Goal: Task Accomplishment & Management: Manage account settings

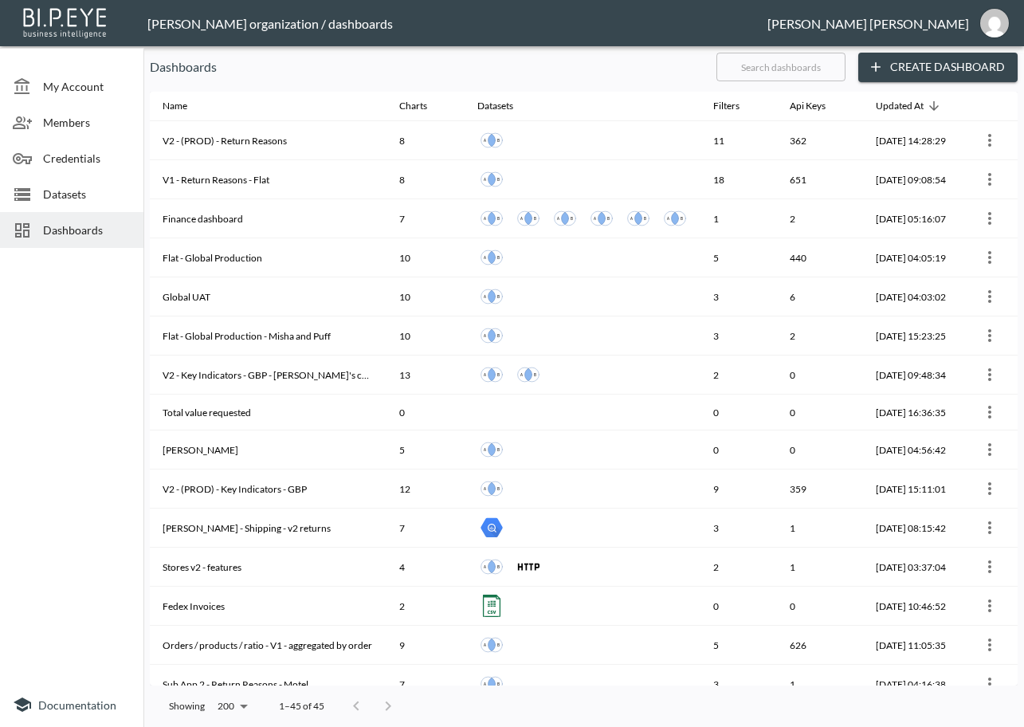
click at [781, 73] on input "text" at bounding box center [781, 67] width 129 height 40
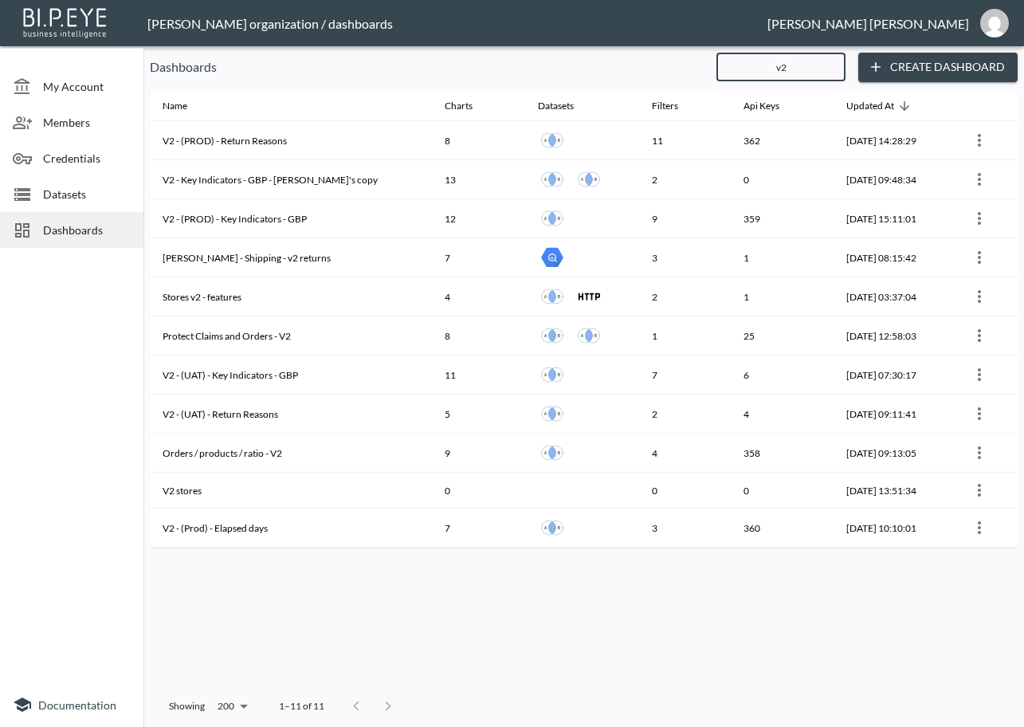
type input "v2"
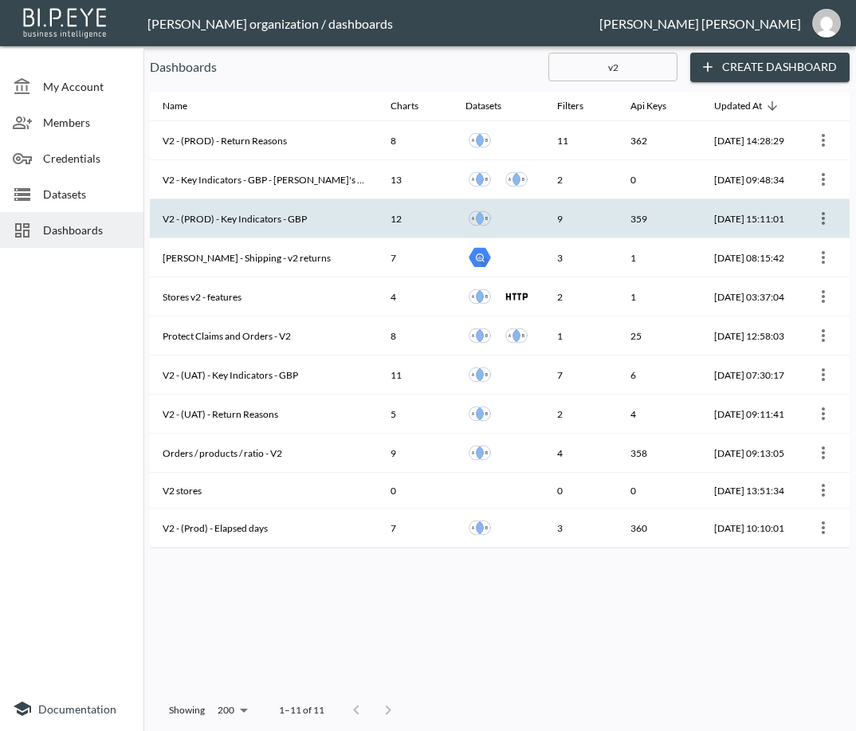
click at [280, 218] on th "V2 - (PROD) - Key Indicators - GBP" at bounding box center [264, 218] width 228 height 39
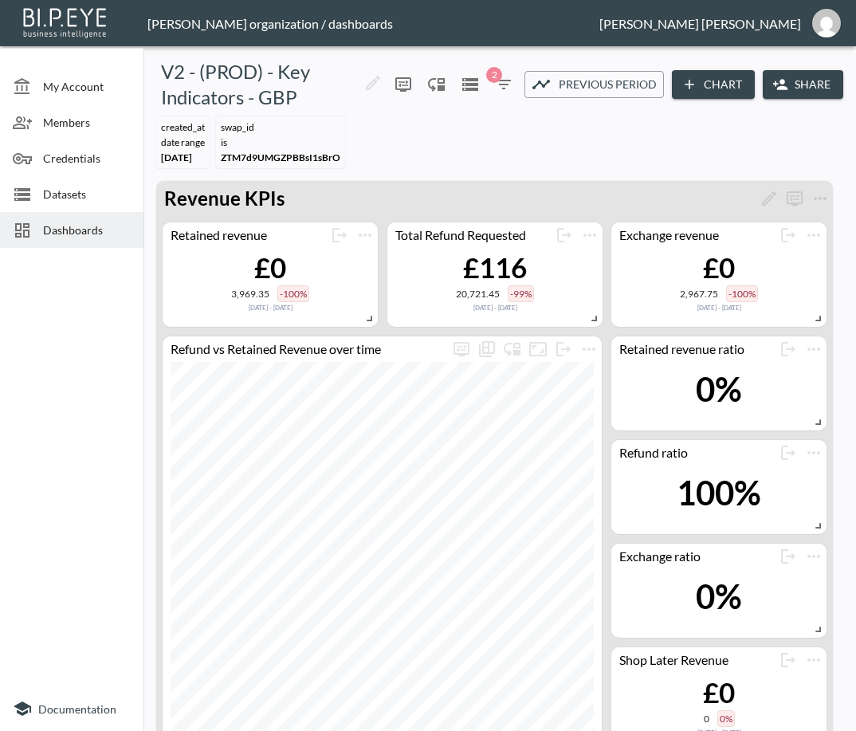
drag, startPoint x: 381, startPoint y: 149, endPoint x: 389, endPoint y: 150, distance: 8.0
click at [381, 149] on div "created_at DATE RANGE [DATE] swap_id IS ZTM7d9UMGZPBBsI1sBrO" at bounding box center [500, 142] width 700 height 65
click at [780, 88] on icon "button" at bounding box center [780, 84] width 14 height 10
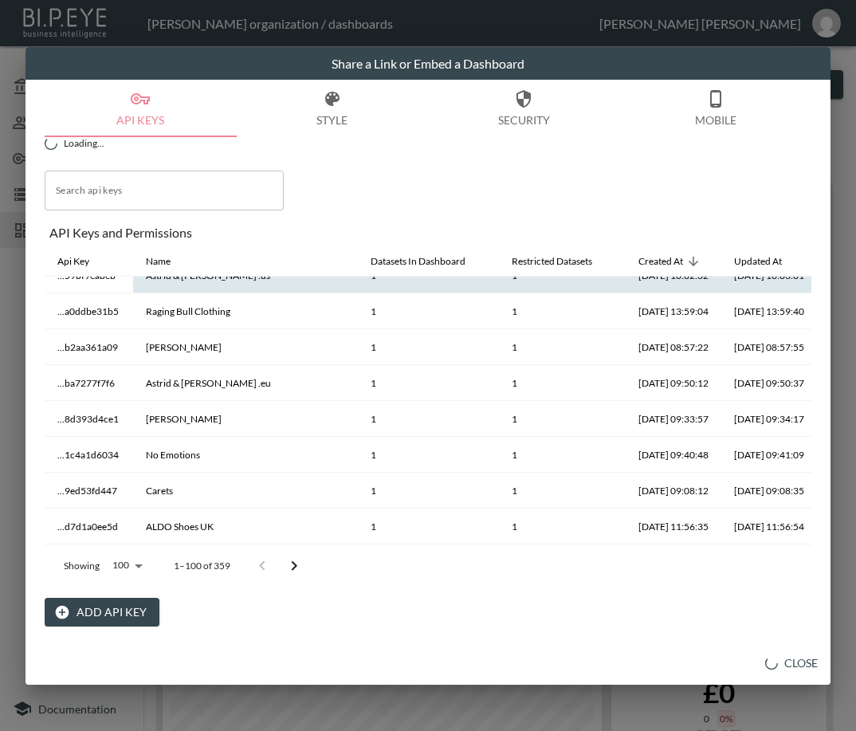
scroll to position [199, 0]
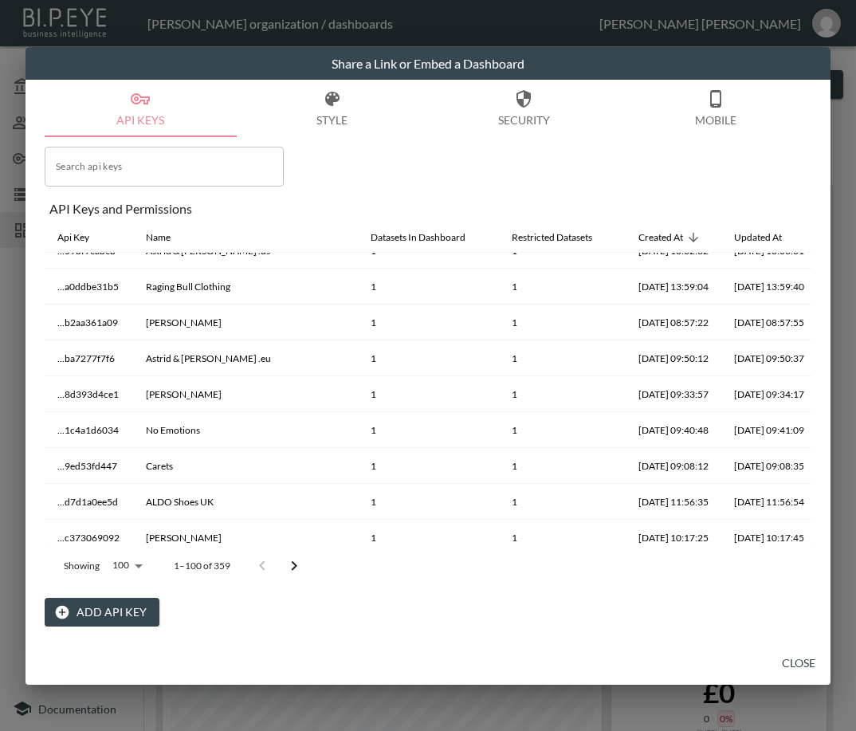
click at [104, 604] on button "Add API Key" at bounding box center [102, 612] width 115 height 29
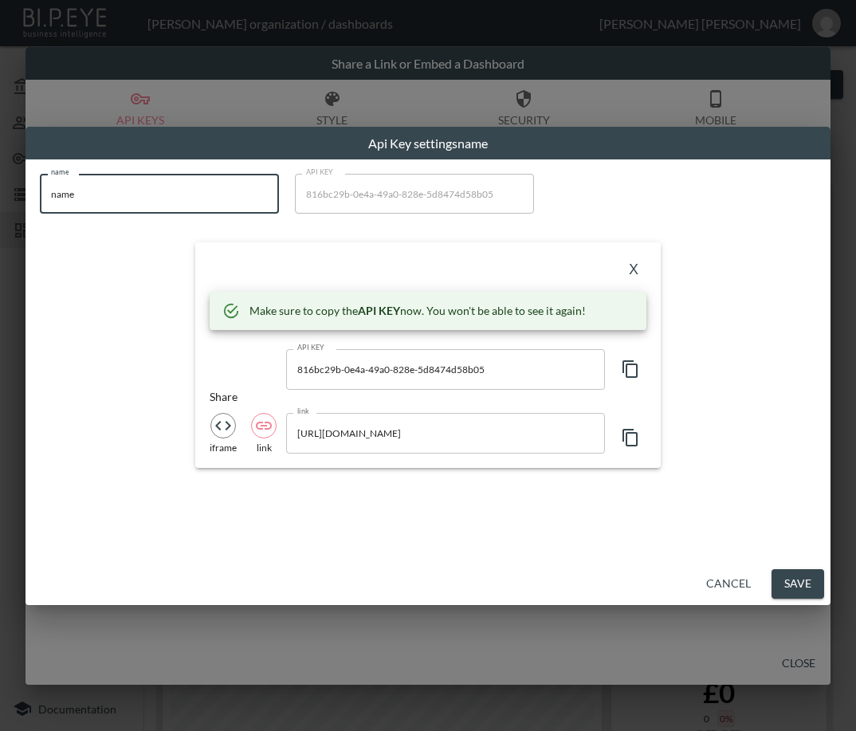
drag, startPoint x: 155, startPoint y: 197, endPoint x: 2, endPoint y: 201, distance: 153.1
click at [2, 201] on div "Api Key settings name name name name API KEY 816bc29b-0e4a-49a0-828e-5d8474d58b…" at bounding box center [428, 365] width 856 height 731
paste input "Little Prince & Sister"
type input "Little Prince & Sister"
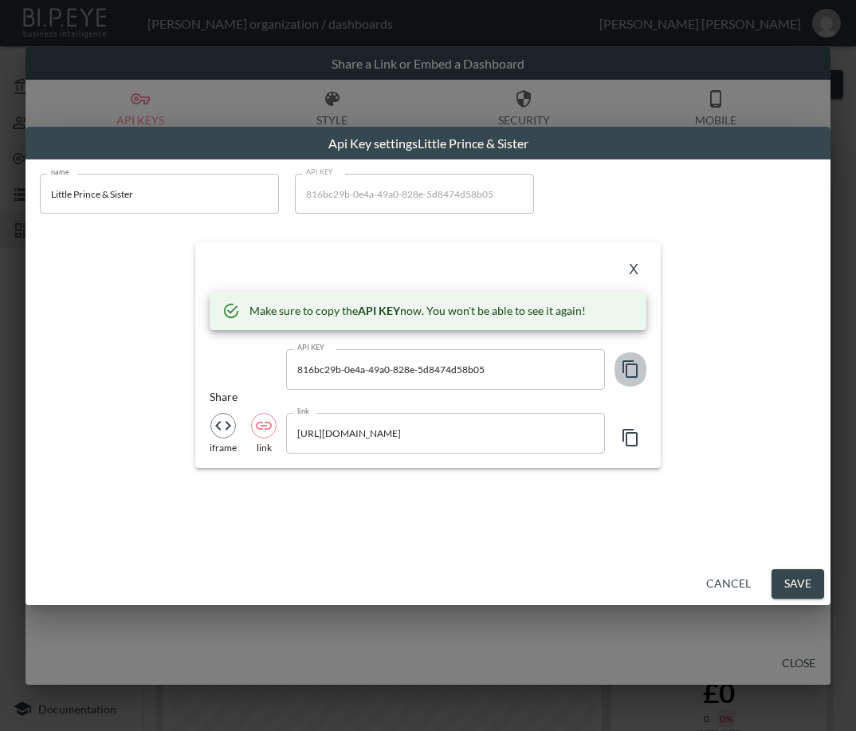
click at [621, 368] on icon "button" at bounding box center [630, 369] width 19 height 19
drag, startPoint x: 405, startPoint y: 265, endPoint x: 609, endPoint y: 267, distance: 204.1
click at [404, 265] on div "X" at bounding box center [428, 270] width 437 height 26
click at [629, 261] on button "X" at bounding box center [634, 270] width 26 height 26
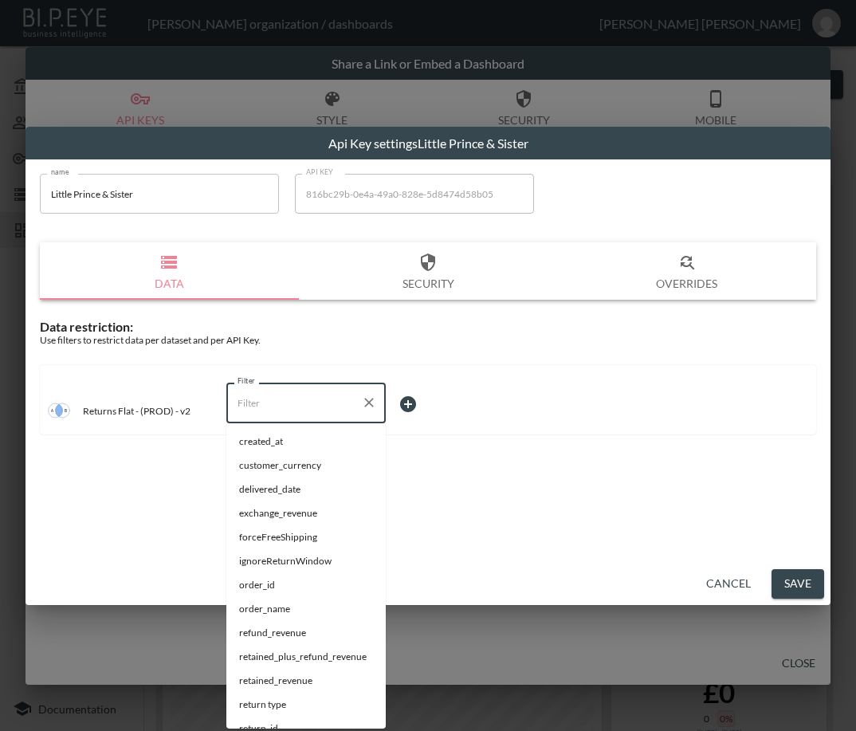
click at [249, 415] on input "Filter" at bounding box center [294, 403] width 121 height 26
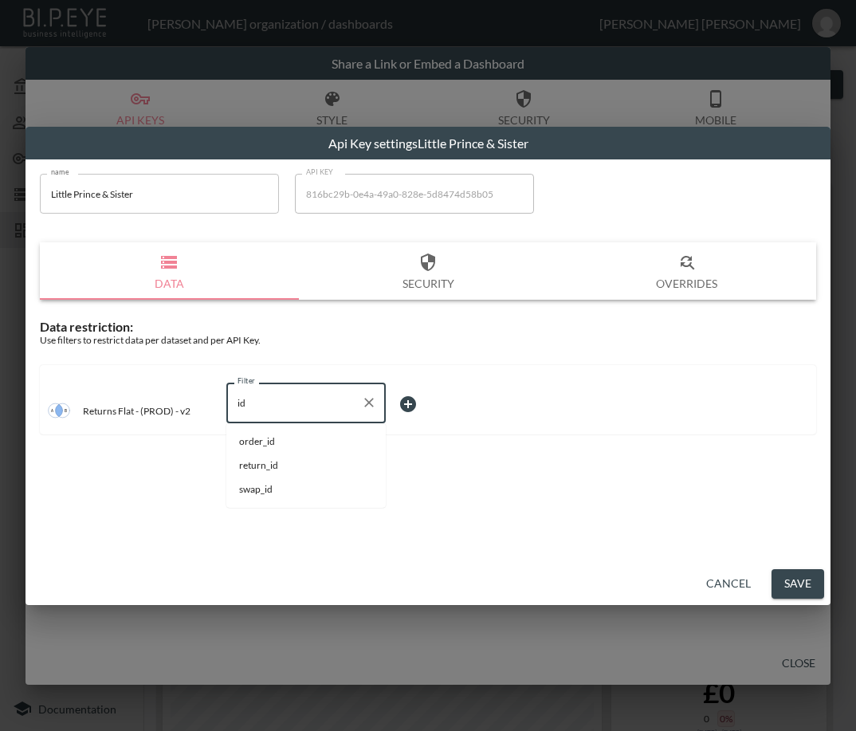
click at [258, 489] on span "swap_id" at bounding box center [306, 489] width 134 height 14
type input "swap_id"
click at [433, 395] on body "BI.P.EYE, Interactive Analytics Dashboards - app [PERSON_NAME] organization / d…" at bounding box center [428, 365] width 856 height 731
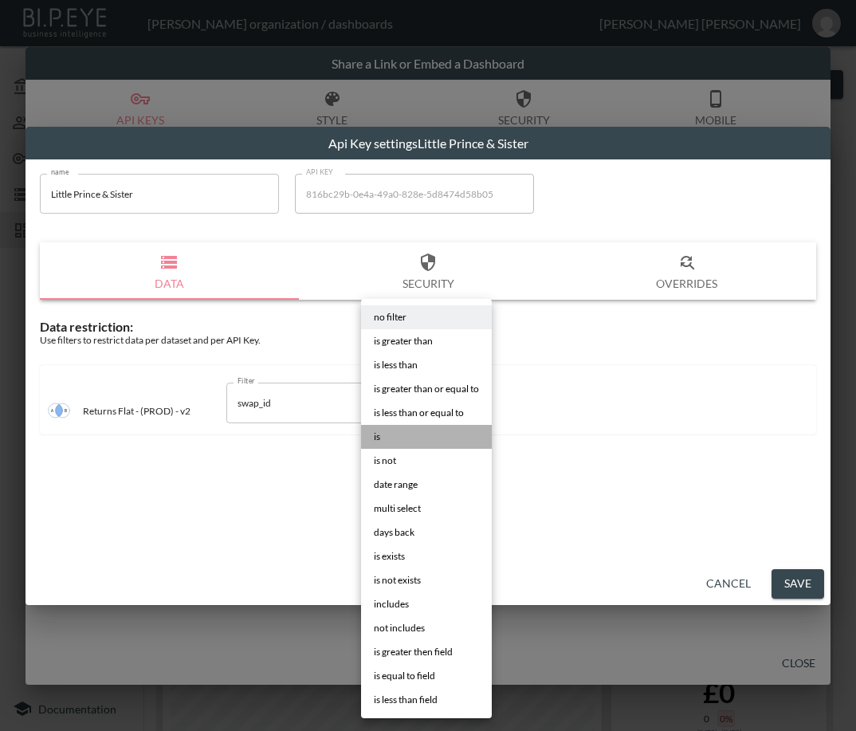
click at [391, 427] on li "is" at bounding box center [426, 437] width 131 height 24
type input "is"
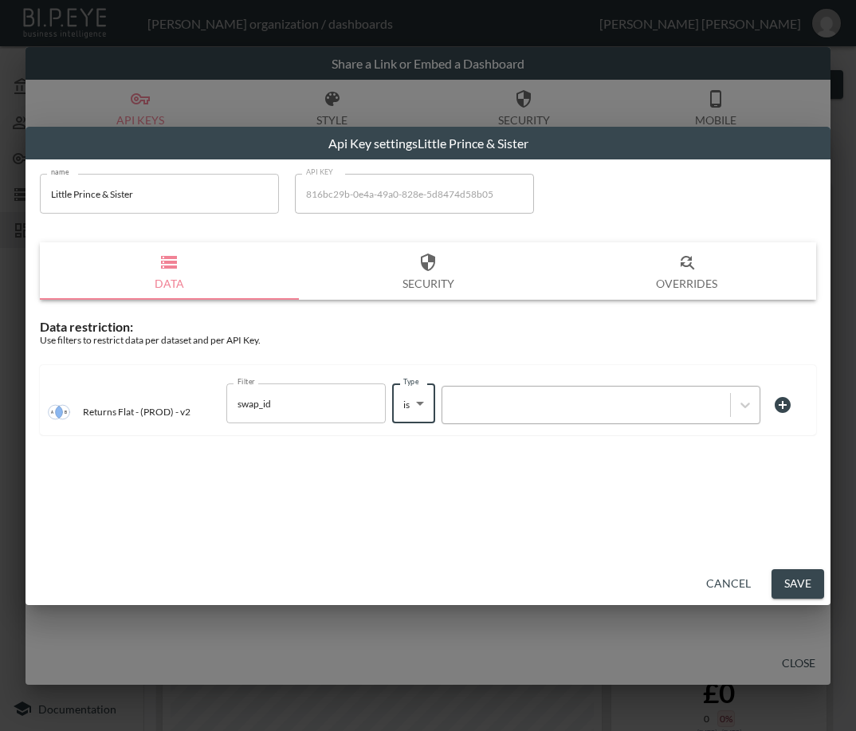
click at [566, 404] on div at bounding box center [586, 405] width 272 height 15
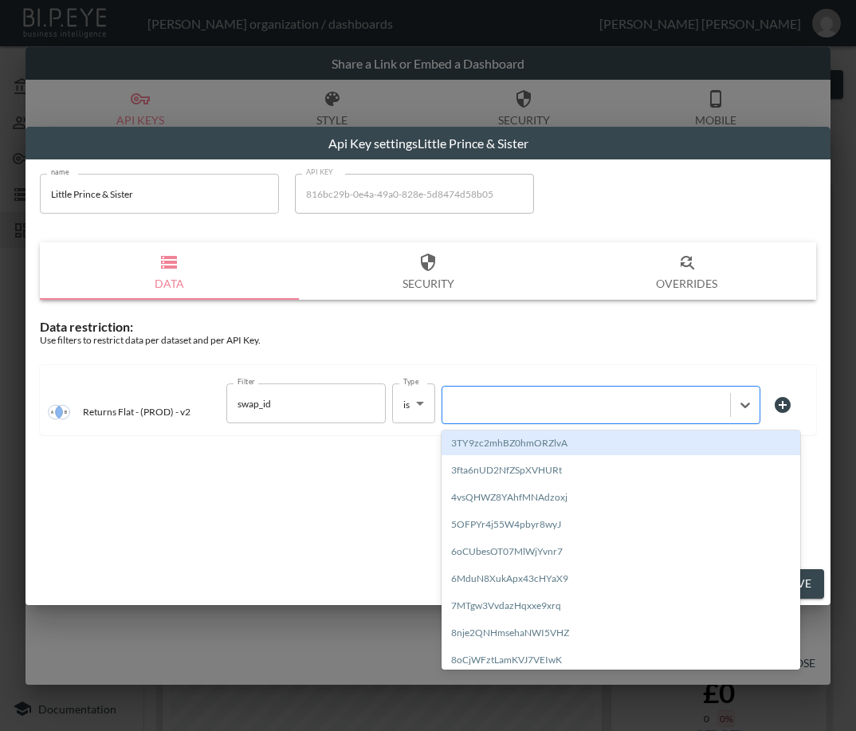
paste input "qrcThDaTiC6WNUak5OUG"
type input "qrcThDaTiC6WNUak5OUG"
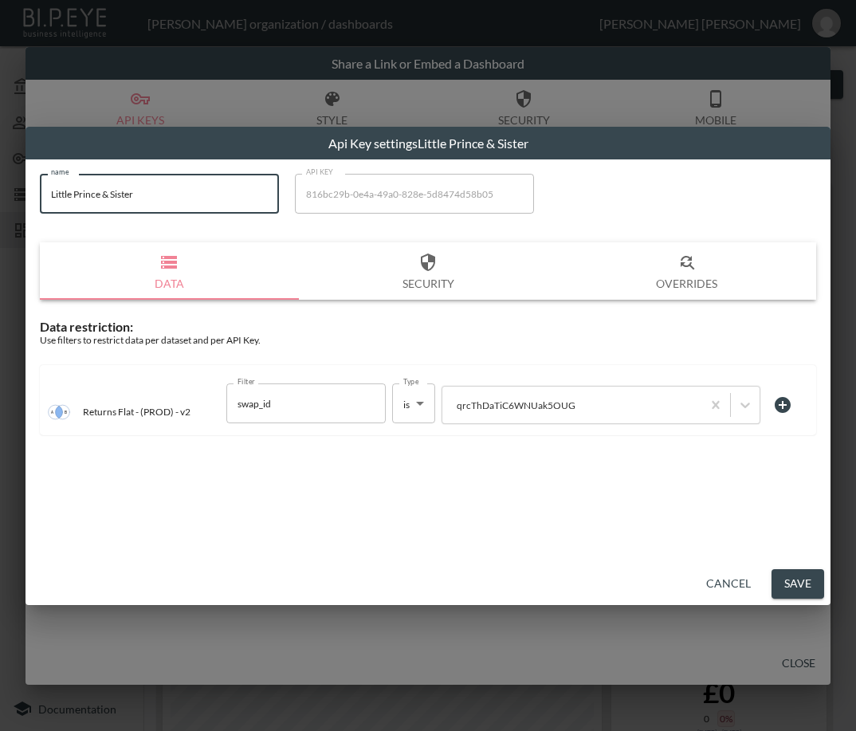
drag, startPoint x: 163, startPoint y: 191, endPoint x: 2, endPoint y: 201, distance: 162.1
click at [2, 201] on div "Api Key settings Little Prince & Sister name Little Prince & Sister name API KE…" at bounding box center [428, 365] width 856 height 731
click at [794, 581] on button "Save" at bounding box center [798, 583] width 53 height 29
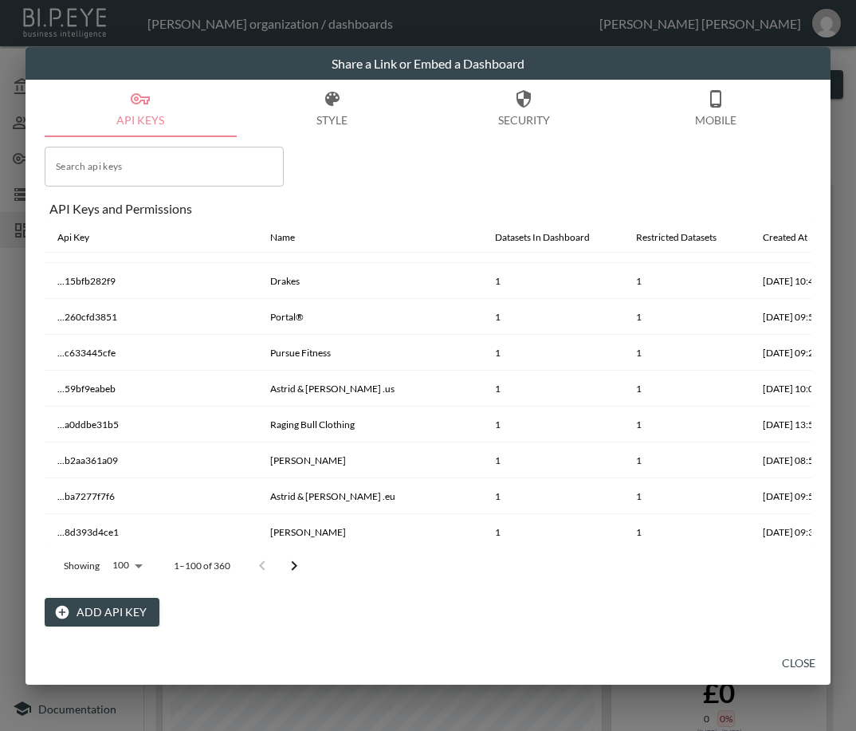
scroll to position [100, 0]
click at [799, 664] on button "Close" at bounding box center [798, 663] width 51 height 29
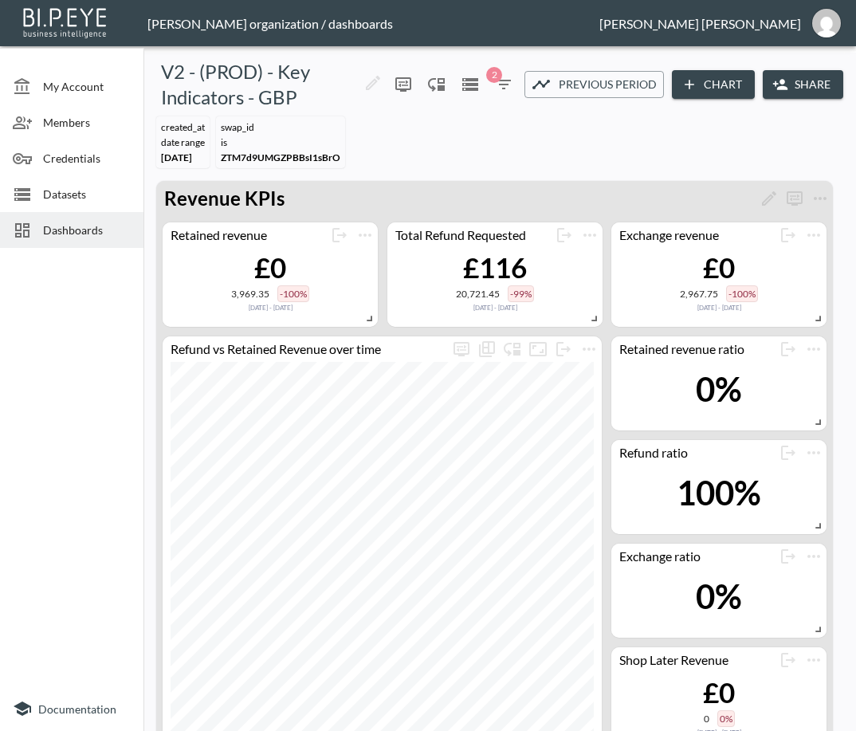
click at [69, 228] on span "Dashboards" at bounding box center [87, 230] width 88 height 17
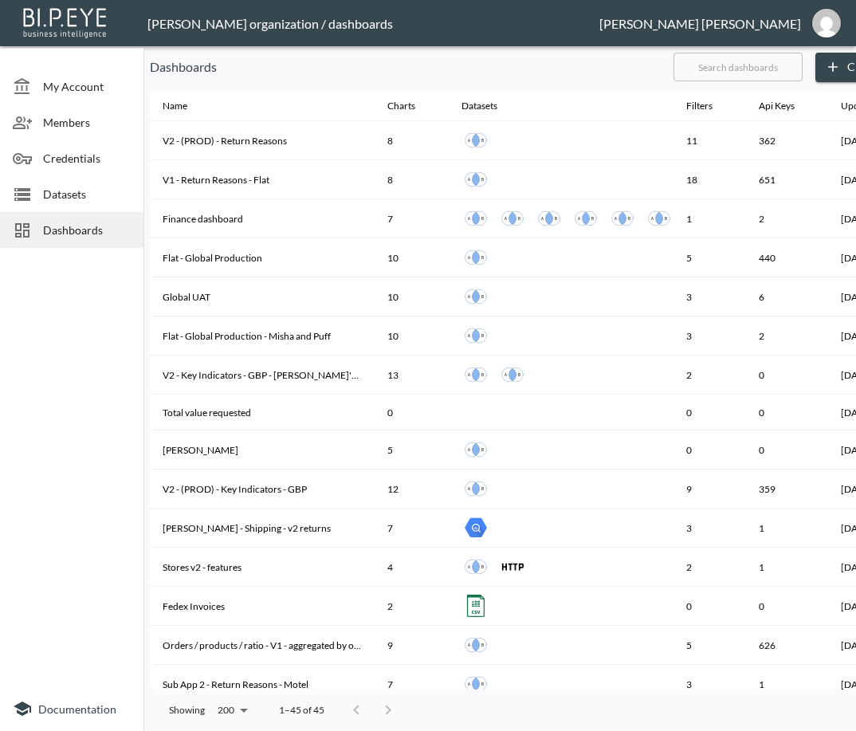
click at [728, 66] on input "text" at bounding box center [738, 67] width 129 height 40
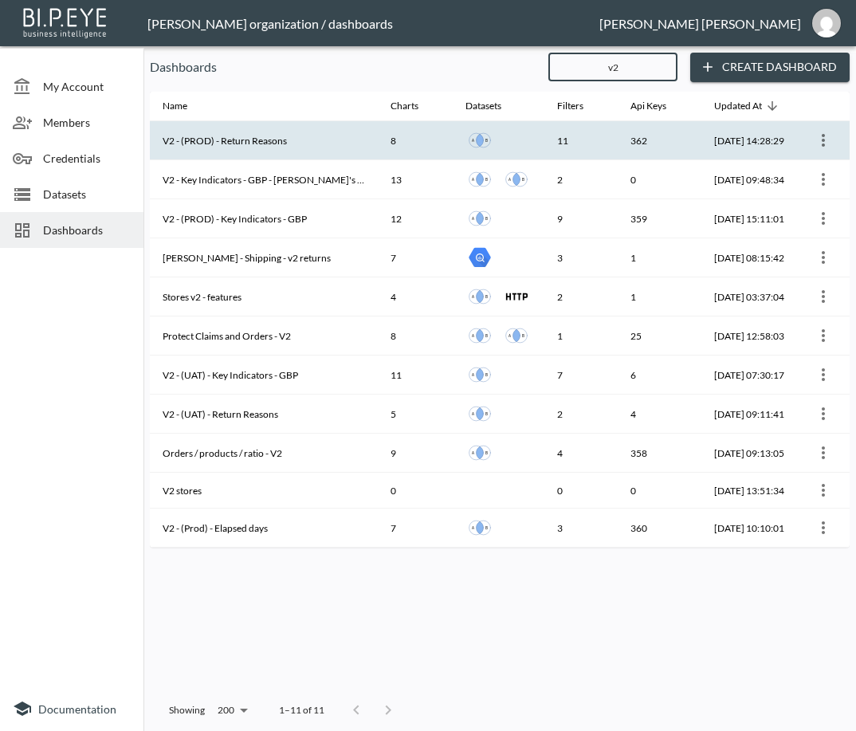
type input "v2"
click at [262, 137] on th "V2 - (PROD) - Return Reasons" at bounding box center [264, 140] width 228 height 39
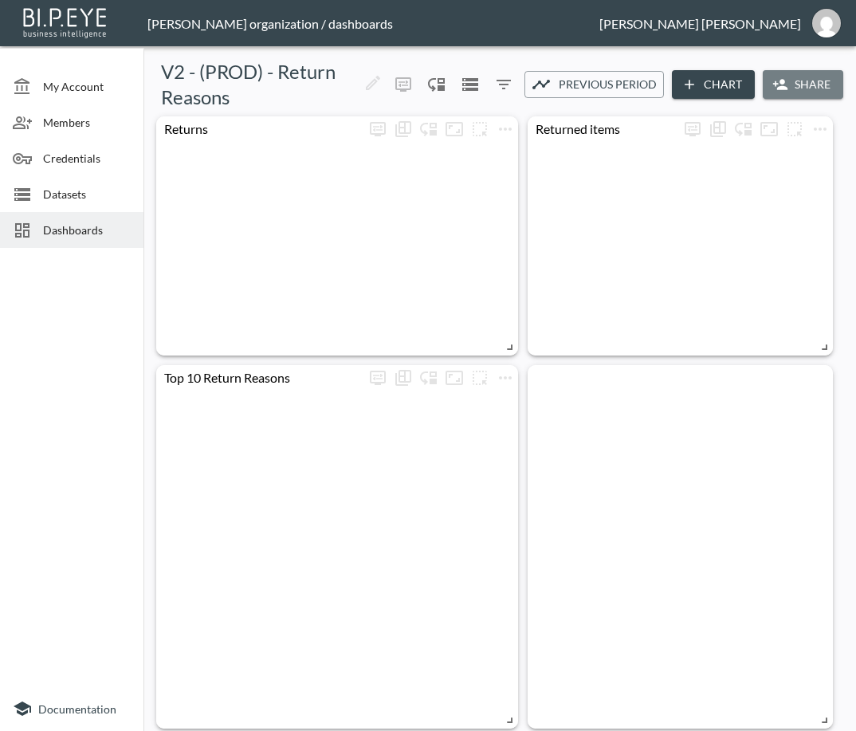
click at [803, 88] on button "Share" at bounding box center [803, 84] width 81 height 29
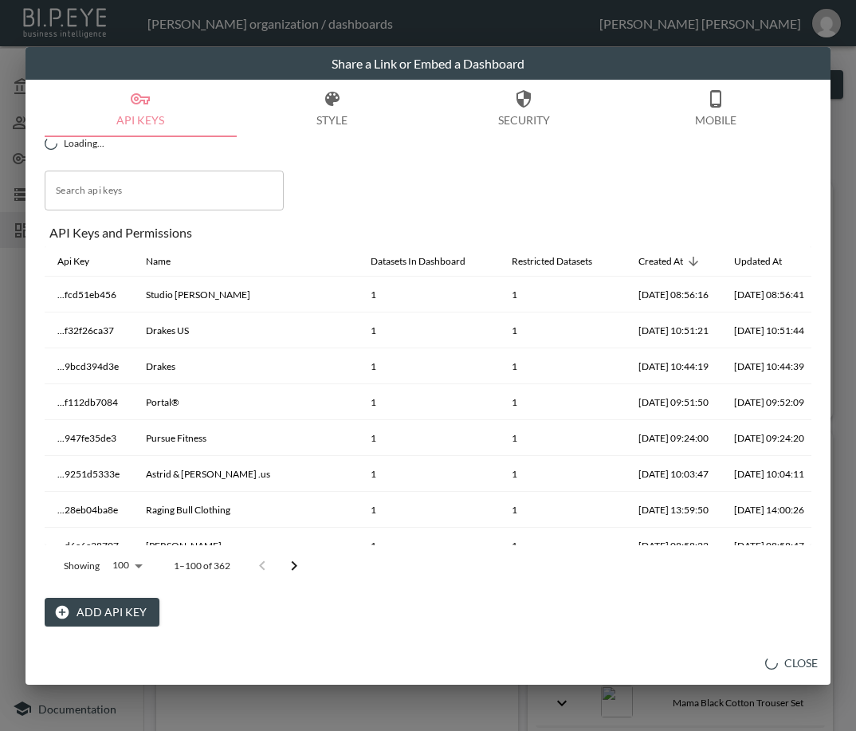
click at [123, 612] on button "Add API Key" at bounding box center [102, 612] width 115 height 29
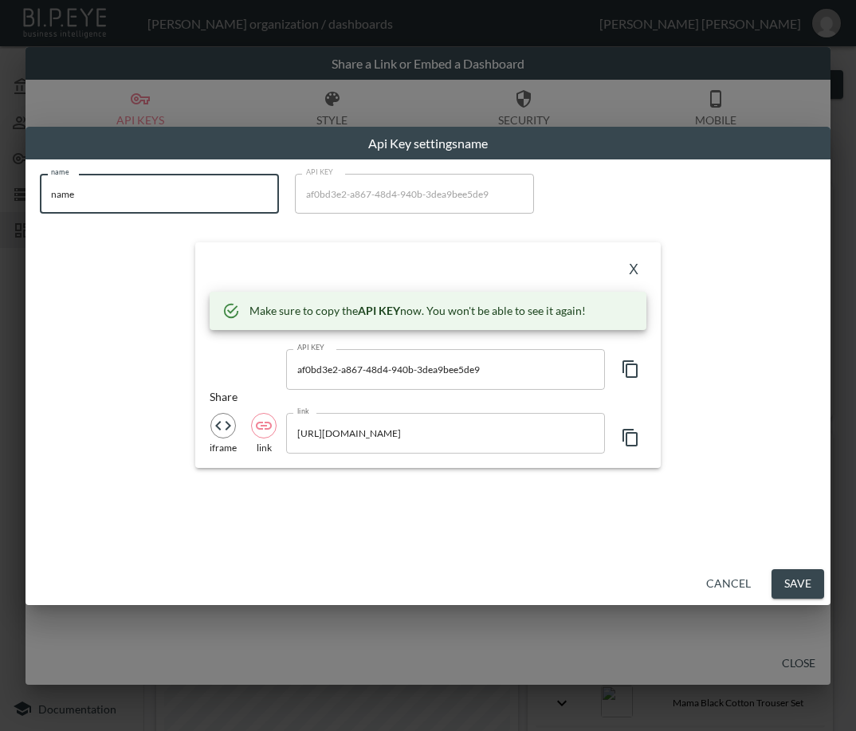
drag, startPoint x: 230, startPoint y: 204, endPoint x: -1, endPoint y: 204, distance: 231.2
click at [0, 204] on html "BI.P.EYE, Interactive Analytics Dashboards - app [PERSON_NAME] organization / d…" at bounding box center [428, 365] width 856 height 731
paste input "Little Prince & Sister"
type input "Little Prince & Sister"
click at [627, 365] on icon "button" at bounding box center [630, 369] width 15 height 18
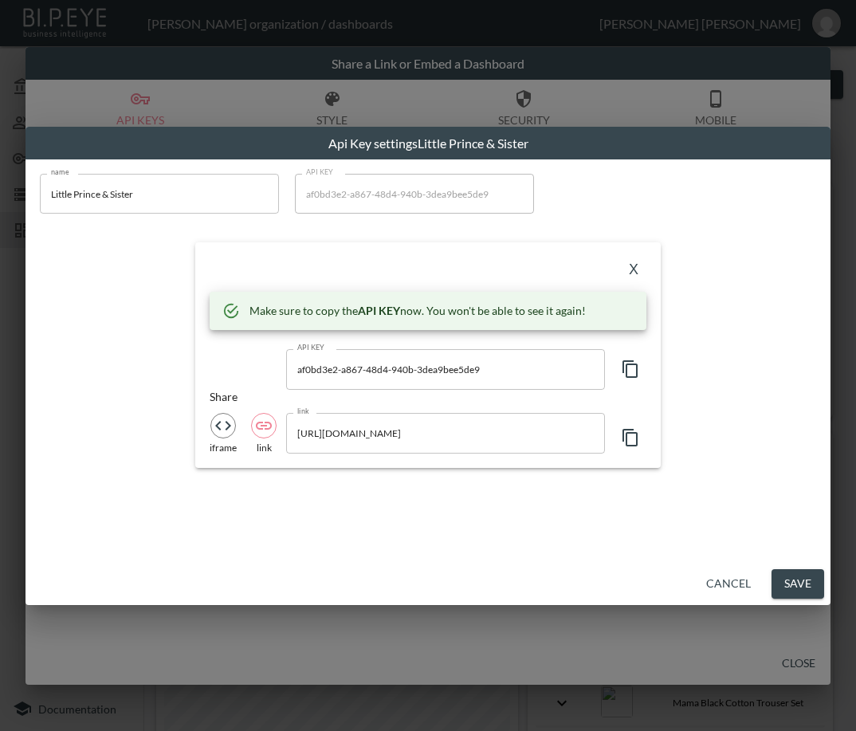
click at [430, 263] on div "X" at bounding box center [428, 270] width 437 height 26
click at [632, 264] on button "X" at bounding box center [634, 270] width 26 height 26
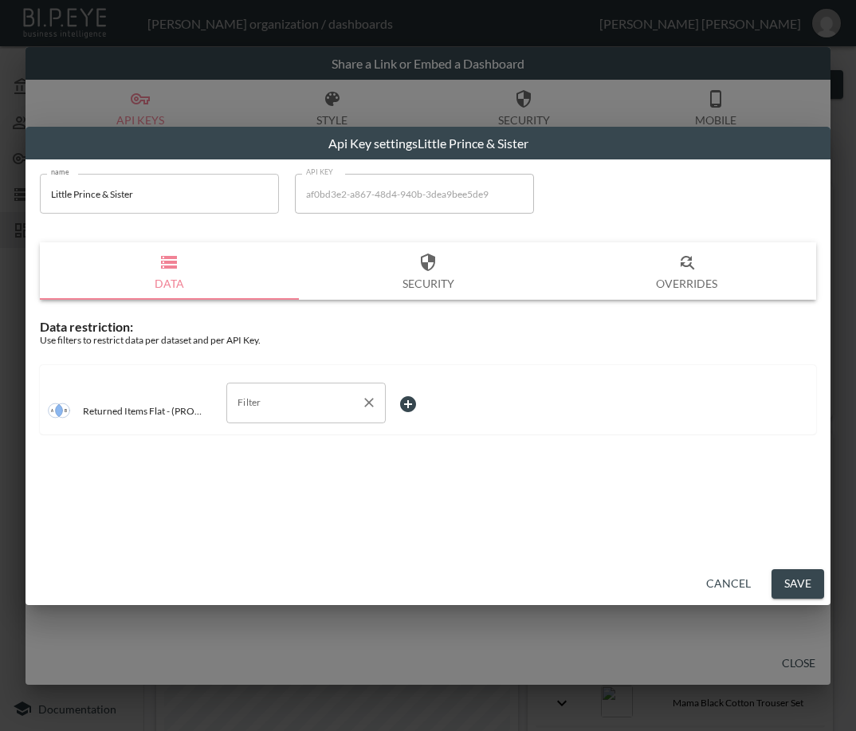
click at [288, 407] on input "Filter" at bounding box center [294, 403] width 121 height 26
click at [284, 508] on span "swap_id" at bounding box center [306, 513] width 134 height 14
type input "swap_id"
click at [447, 407] on body "BI.P.EYE, Interactive Analytics Dashboards - app [PERSON_NAME] organization / d…" at bounding box center [428, 365] width 856 height 731
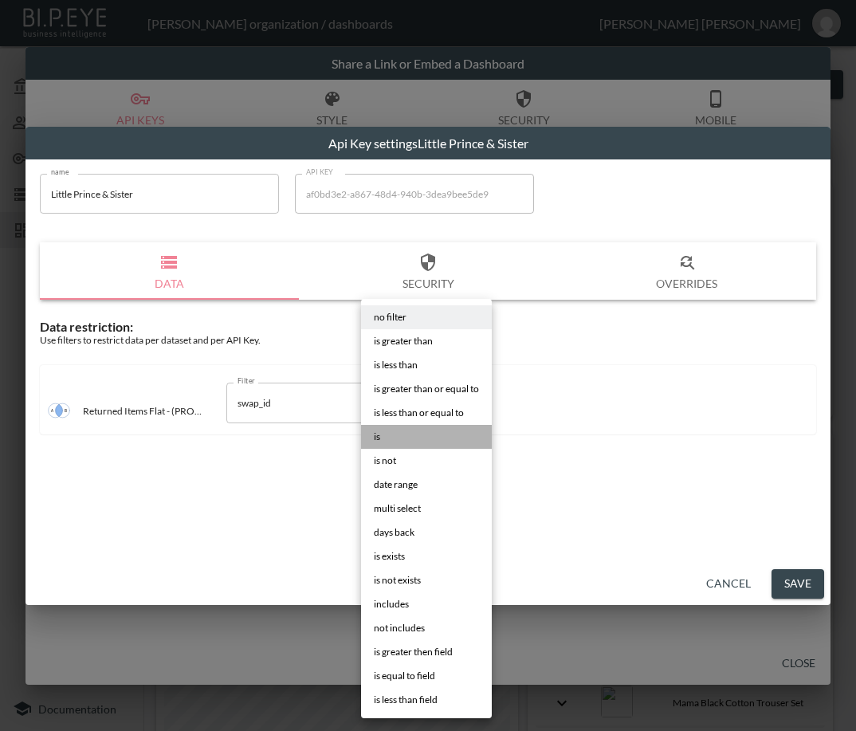
click at [434, 439] on li "is" at bounding box center [426, 437] width 131 height 24
type input "is"
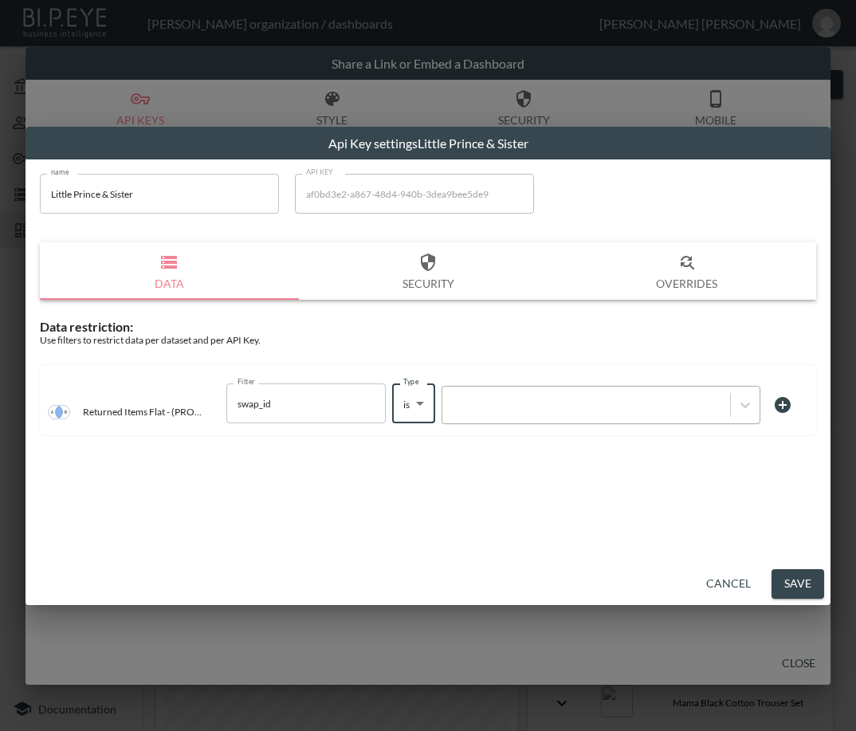
click at [523, 407] on div at bounding box center [586, 405] width 272 height 15
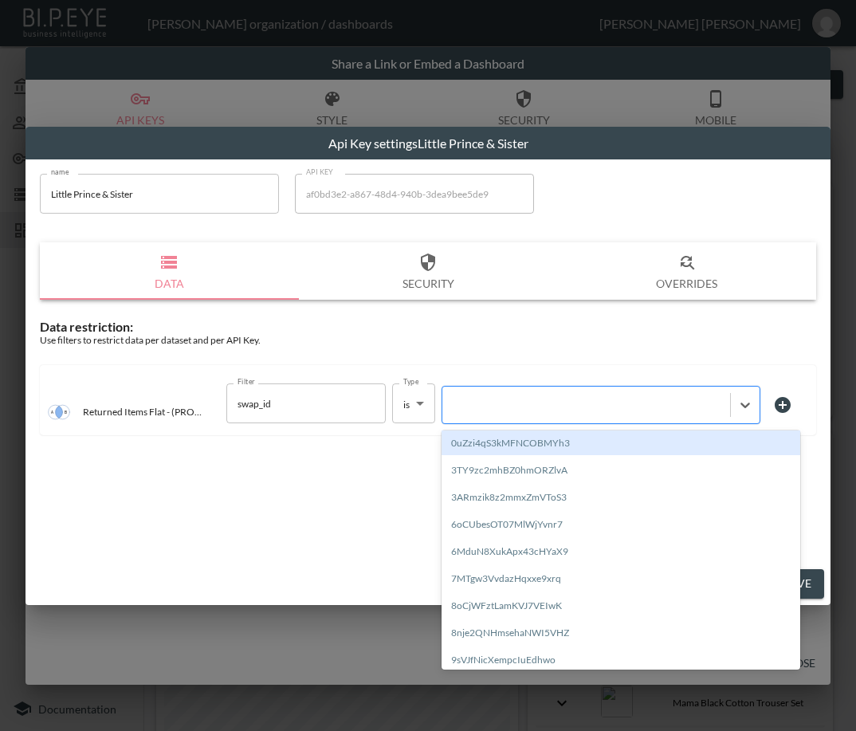
paste input "qrcThDaTiC6WNUak5OUG"
type input "qrcThDaTiC6WNUak5OUG"
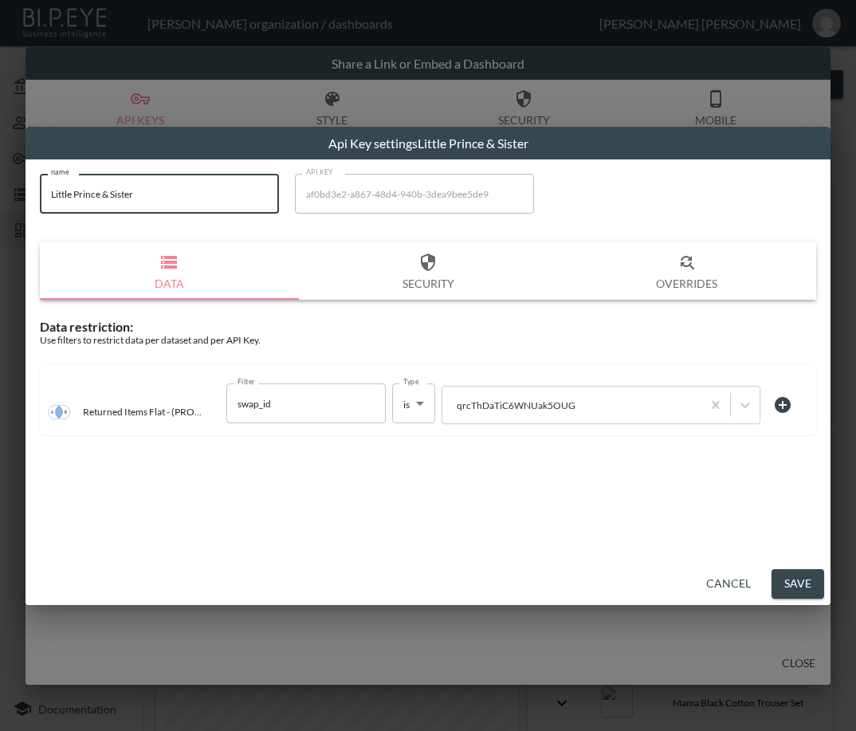
drag, startPoint x: 241, startPoint y: 198, endPoint x: -1, endPoint y: 214, distance: 242.1
click at [0, 214] on html "BI.P.EYE, Interactive Analytics Dashboards - app [PERSON_NAME] organization / d…" at bounding box center [428, 365] width 856 height 731
click at [796, 582] on button "Save" at bounding box center [798, 583] width 53 height 29
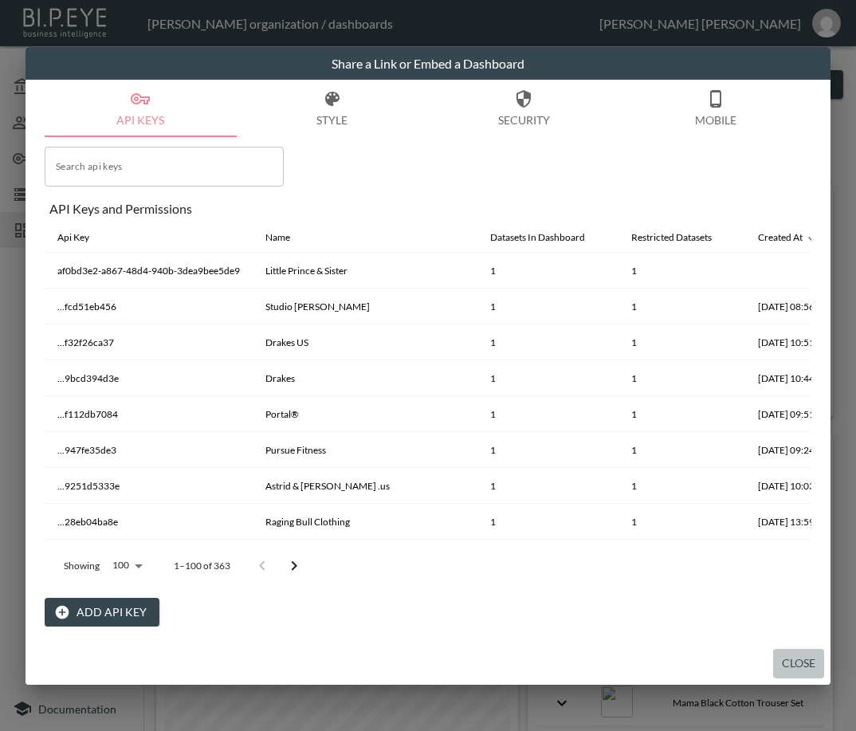
click at [800, 660] on button "Close" at bounding box center [798, 663] width 51 height 29
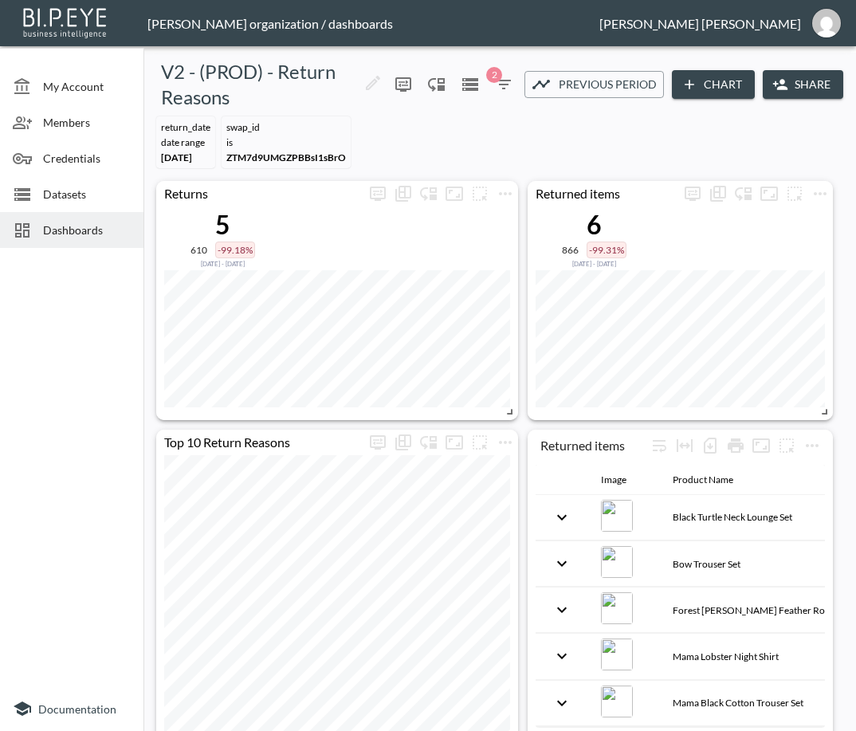
click at [81, 222] on span "Dashboards" at bounding box center [87, 230] width 88 height 17
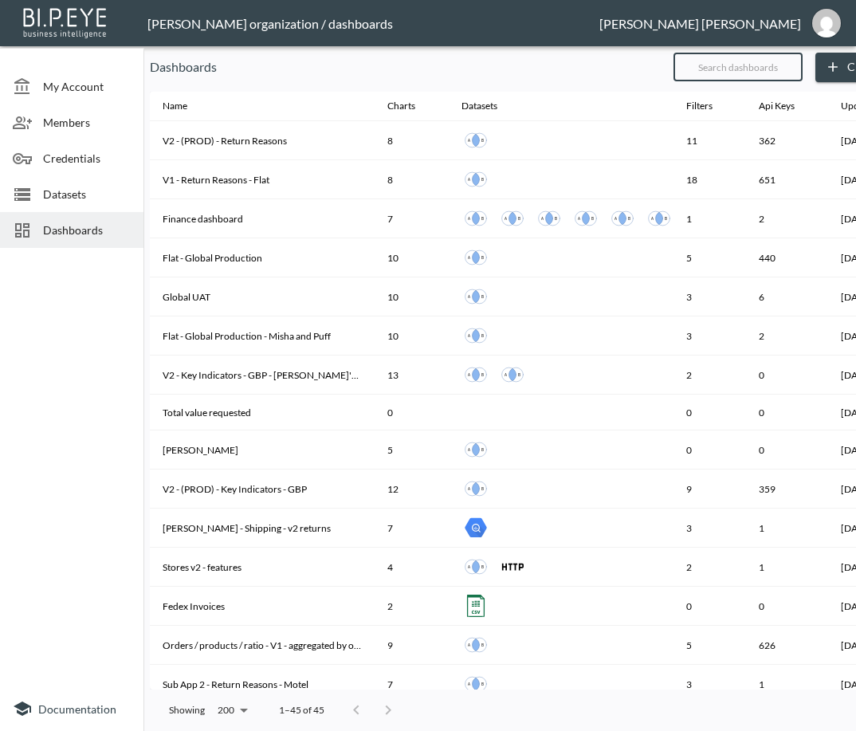
click at [788, 60] on input "text" at bounding box center [738, 67] width 129 height 40
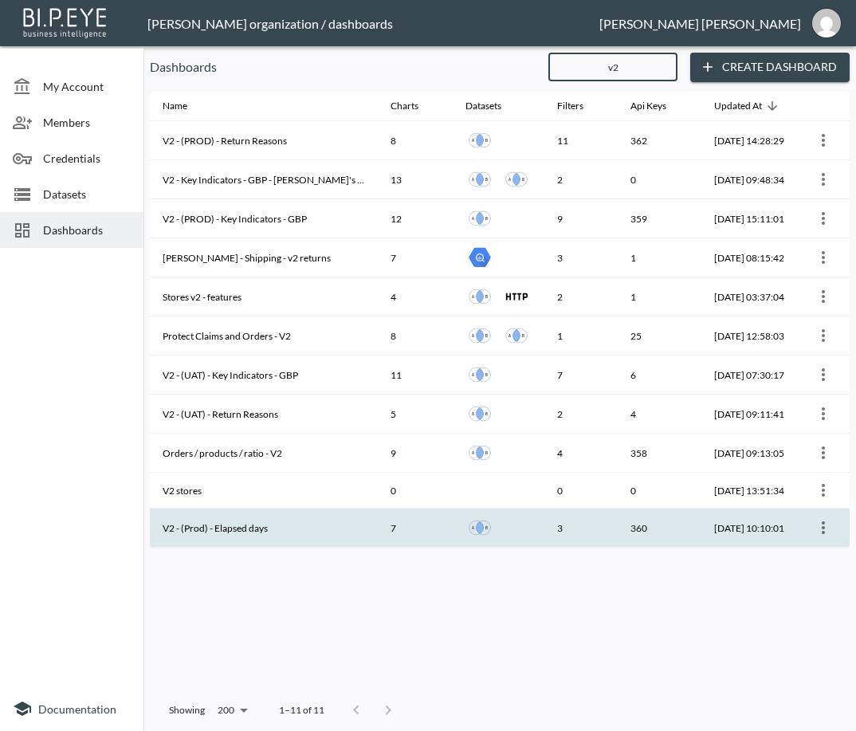
type input "v2"
click at [265, 527] on th "V2 - (Prod) - Elapsed days" at bounding box center [264, 528] width 228 height 39
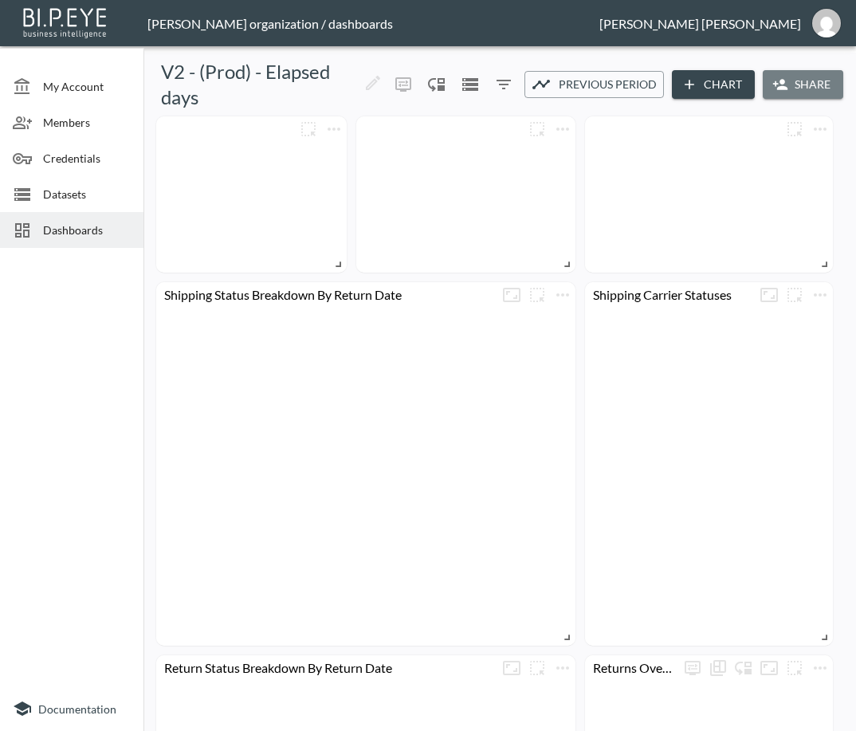
click at [785, 81] on button "Share" at bounding box center [803, 84] width 81 height 29
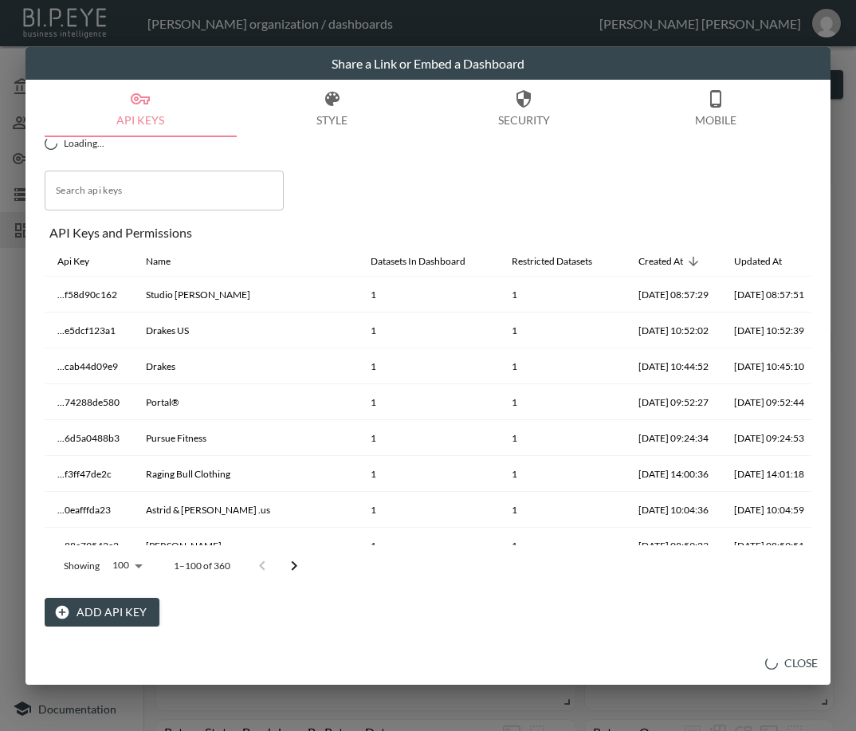
click at [99, 619] on button "Add API Key" at bounding box center [102, 612] width 115 height 29
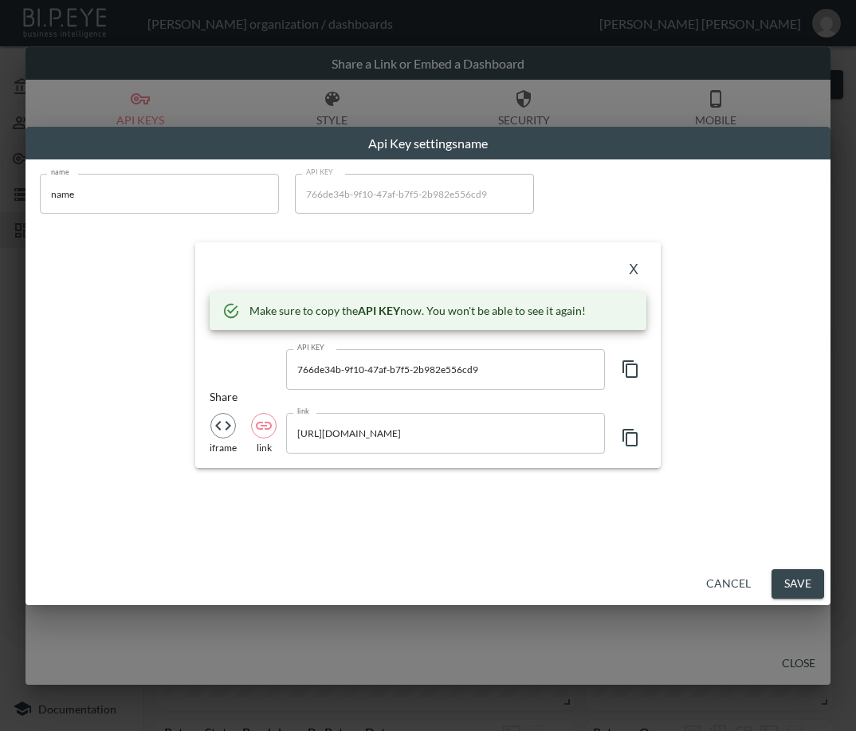
drag, startPoint x: 135, startPoint y: 179, endPoint x: 110, endPoint y: 187, distance: 26.2
click at [110, 187] on div "name name name API KEY 766de34b-9f10-47af-b7f5-2b982e556cd9 API KEY X Make sure…" at bounding box center [428, 320] width 796 height 313
drag, startPoint x: 112, startPoint y: 196, endPoint x: -1, endPoint y: 198, distance: 112.4
click at [0, 198] on html "BI.P.EYE, Interactive Analytics Dashboards - app [PERSON_NAME] organization / d…" at bounding box center [428, 365] width 856 height 731
paste input "Little Prince & Sister"
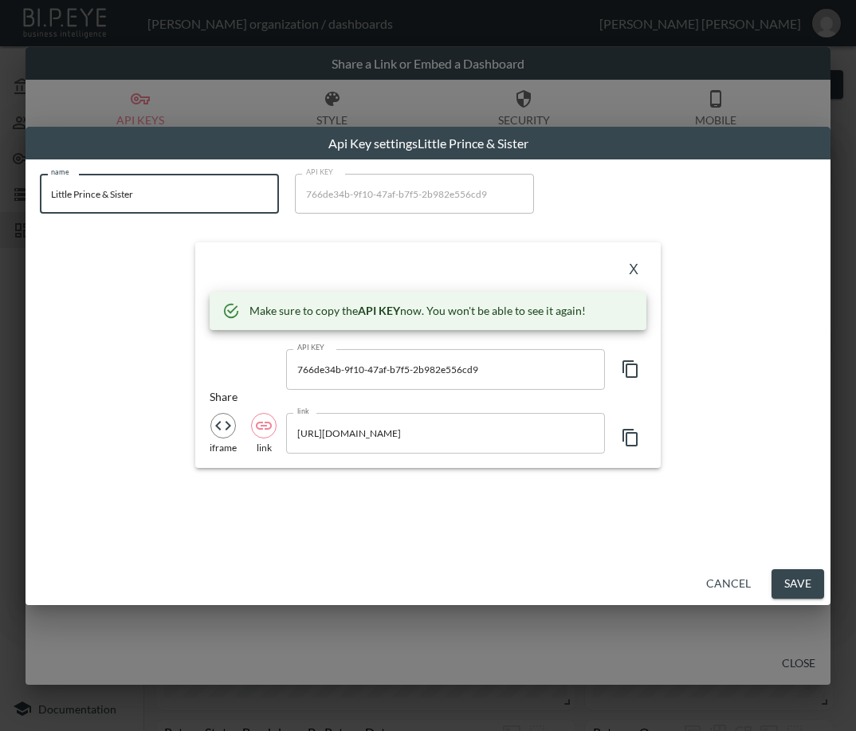
type input "Little Prince & Sister"
click at [627, 368] on icon "button" at bounding box center [630, 369] width 15 height 18
drag, startPoint x: 389, startPoint y: 263, endPoint x: 536, endPoint y: 263, distance: 146.7
click at [389, 262] on div "X" at bounding box center [428, 270] width 437 height 26
click at [630, 265] on button "X" at bounding box center [634, 270] width 26 height 26
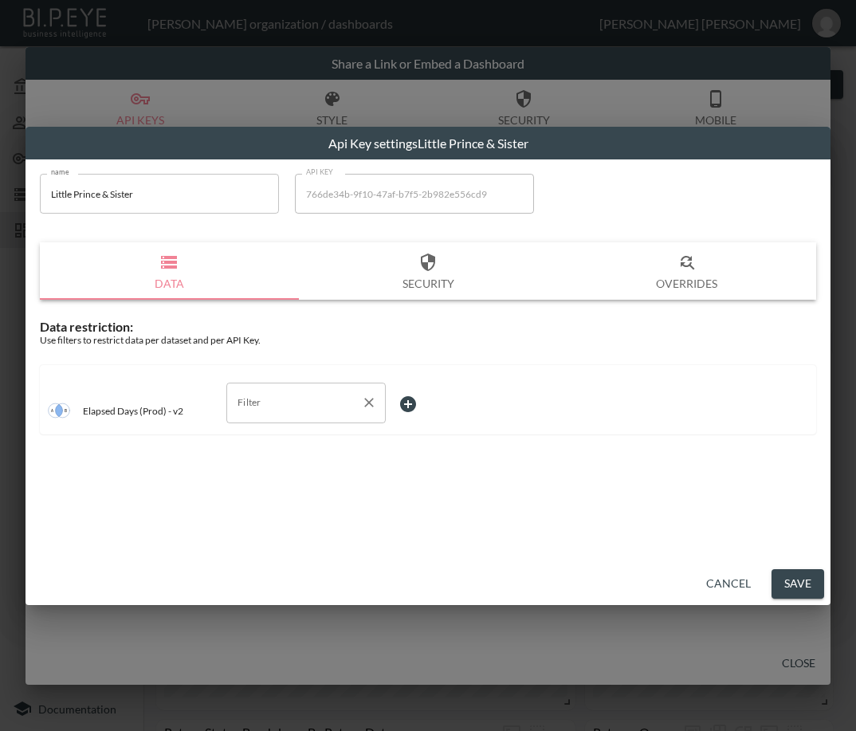
click at [333, 410] on input "Filter" at bounding box center [294, 403] width 121 height 26
click at [316, 464] on span "swap_id" at bounding box center [306, 465] width 134 height 14
type input "swap_id"
click at [423, 410] on body "BI.P.EYE, Interactive Analytics Dashboards - app [PERSON_NAME] organization / d…" at bounding box center [428, 365] width 856 height 731
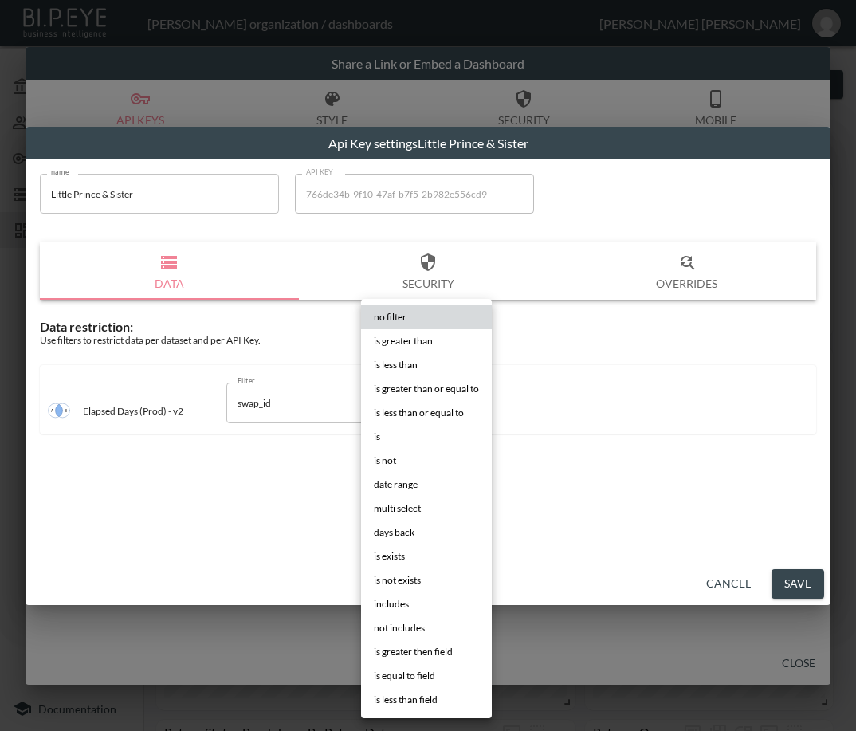
drag, startPoint x: 408, startPoint y: 437, endPoint x: 442, endPoint y: 430, distance: 35.0
click at [407, 437] on li "is" at bounding box center [426, 437] width 131 height 24
type input "is"
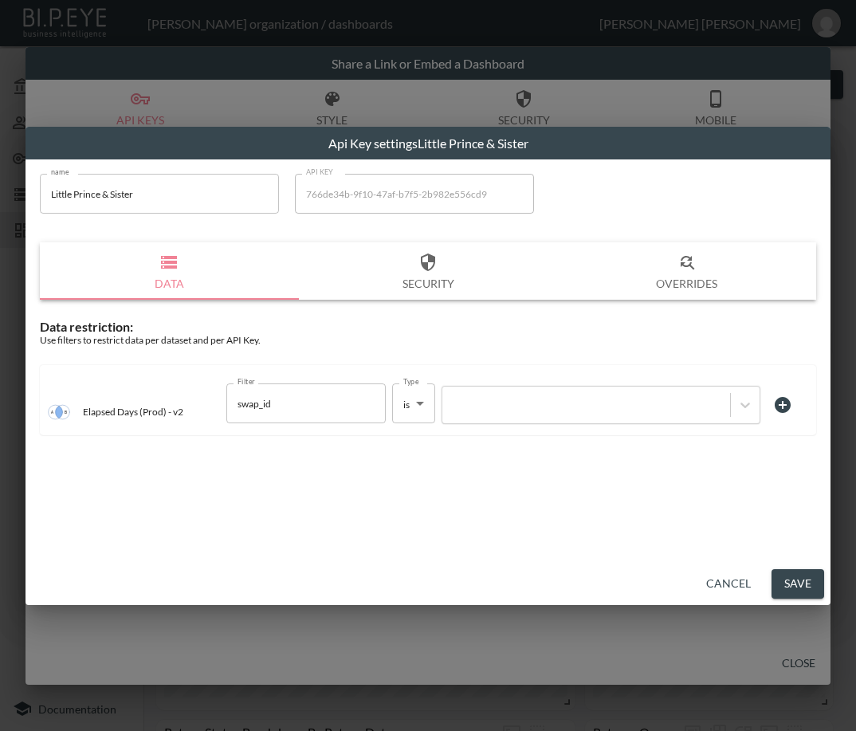
click at [511, 406] on div at bounding box center [586, 405] width 272 height 15
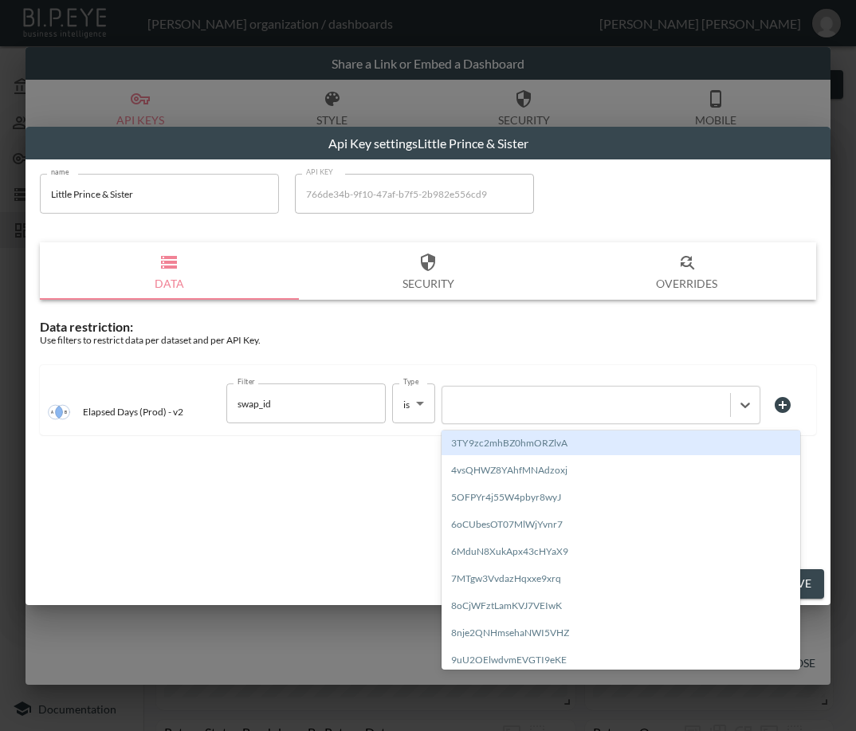
paste input "qrcThDaTiC6WNUak5OUG"
type input "qrcThDaTiC6WNUak5OUG"
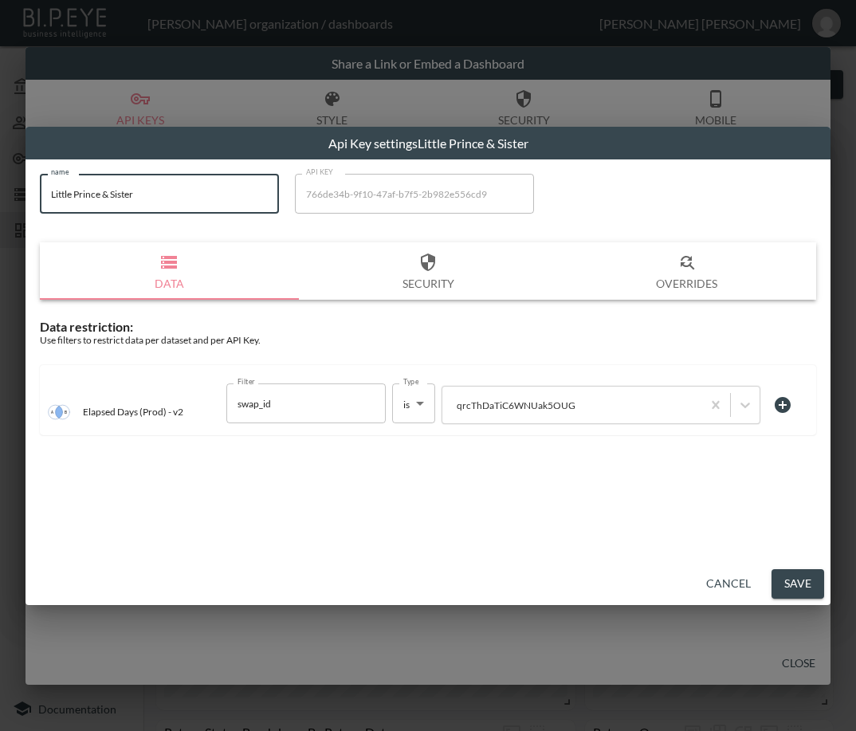
drag, startPoint x: 173, startPoint y: 200, endPoint x: -1, endPoint y: 212, distance: 174.2
click at [0, 212] on html "BI.P.EYE, Interactive Analytics Dashboards - app [PERSON_NAME] organization / d…" at bounding box center [428, 365] width 856 height 731
click at [785, 577] on button "Save" at bounding box center [798, 583] width 53 height 29
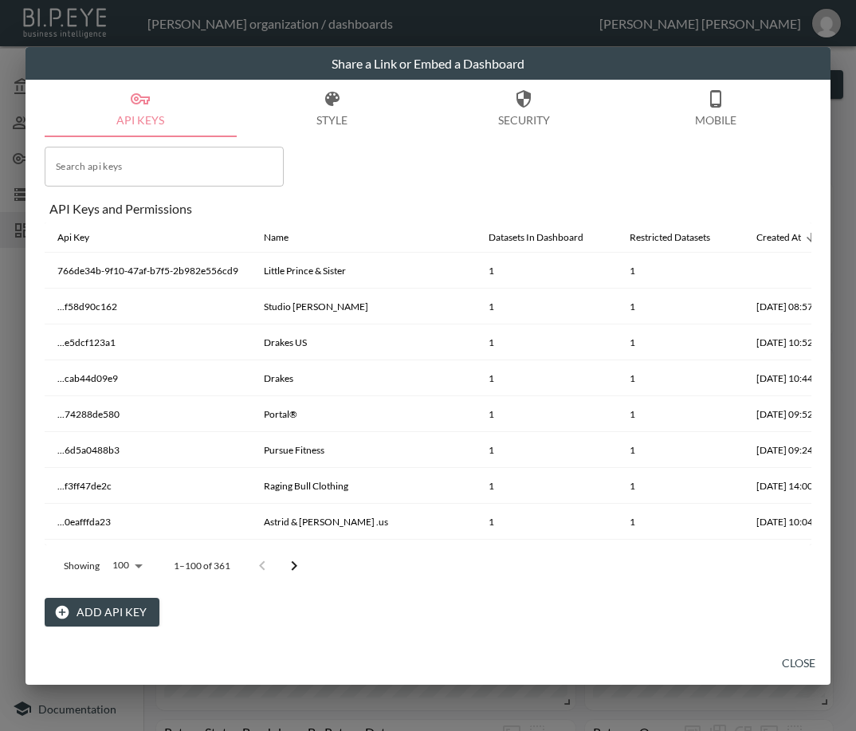
click at [796, 667] on button "Close" at bounding box center [798, 663] width 51 height 29
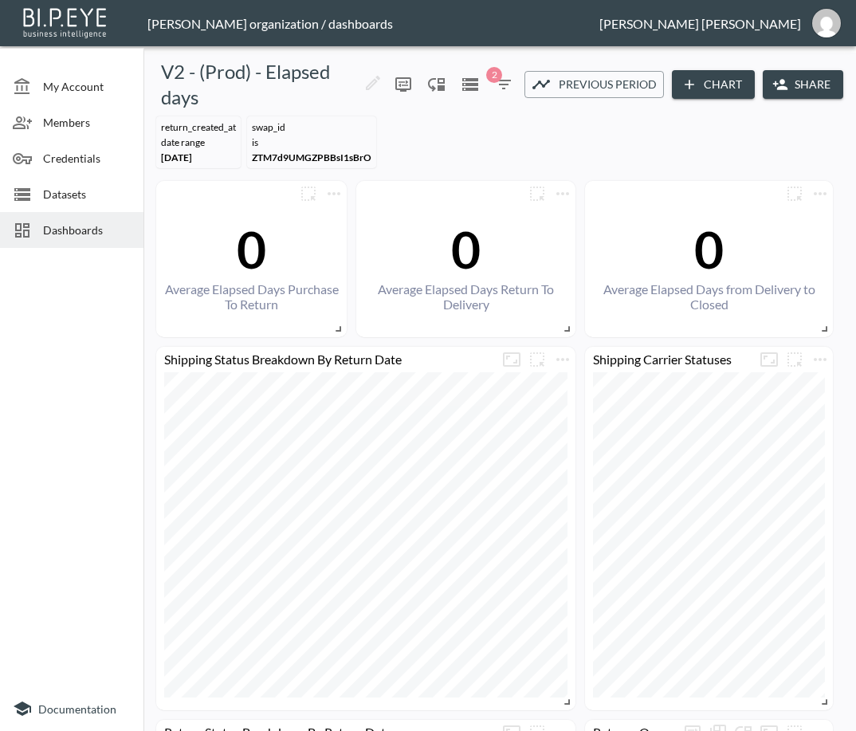
click at [61, 236] on span "Dashboards" at bounding box center [87, 230] width 88 height 17
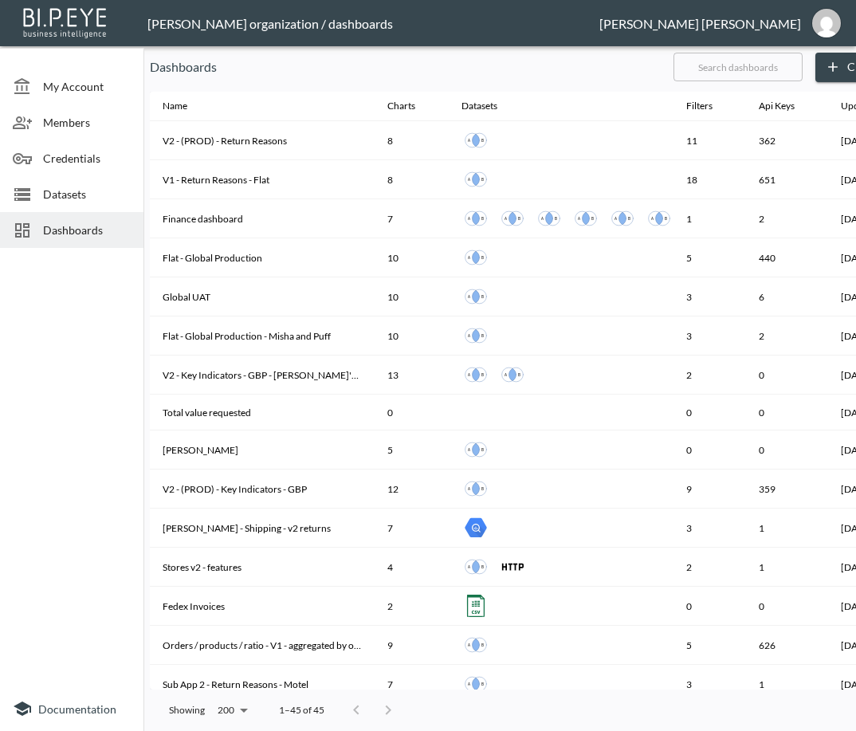
click at [753, 67] on input "text" at bounding box center [738, 67] width 129 height 40
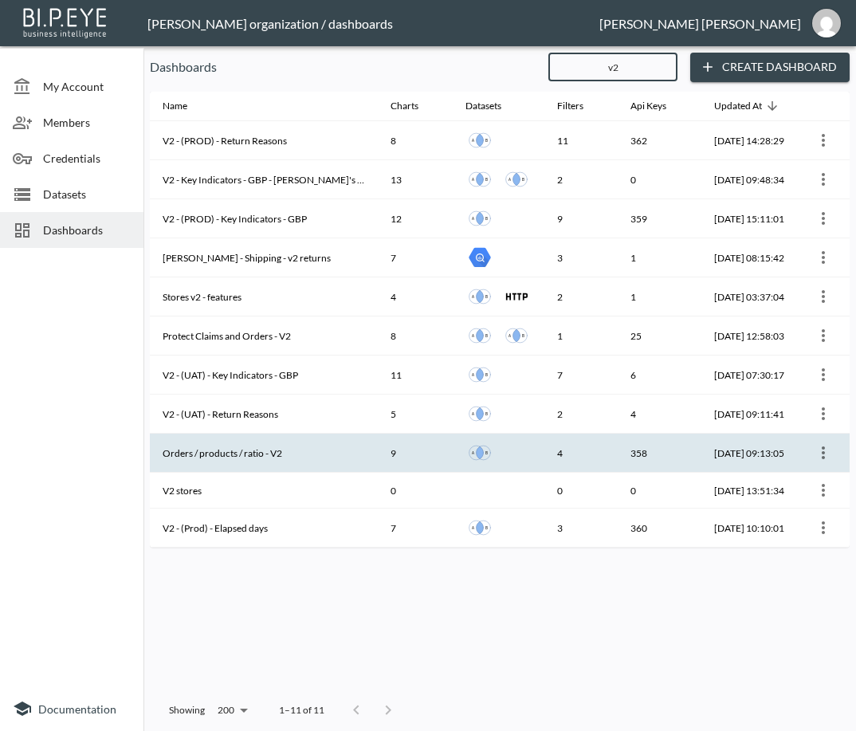
type input "v2"
click at [294, 450] on th "Orders / products / ratio - V2" at bounding box center [264, 453] width 228 height 39
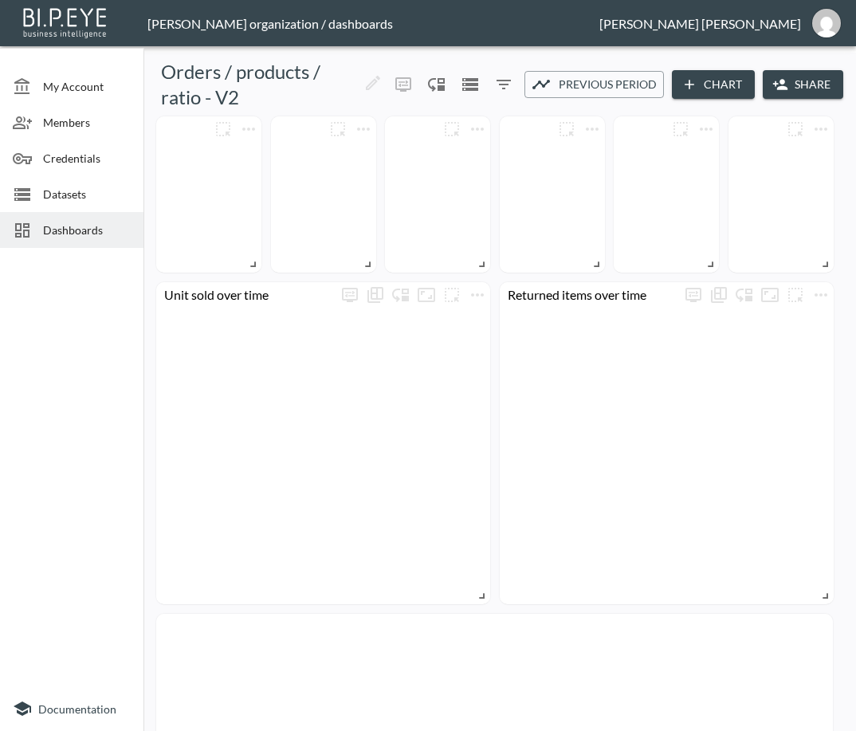
drag, startPoint x: 788, startPoint y: 82, endPoint x: 795, endPoint y: 77, distance: 9.1
click at [795, 77] on button "Share" at bounding box center [803, 84] width 81 height 29
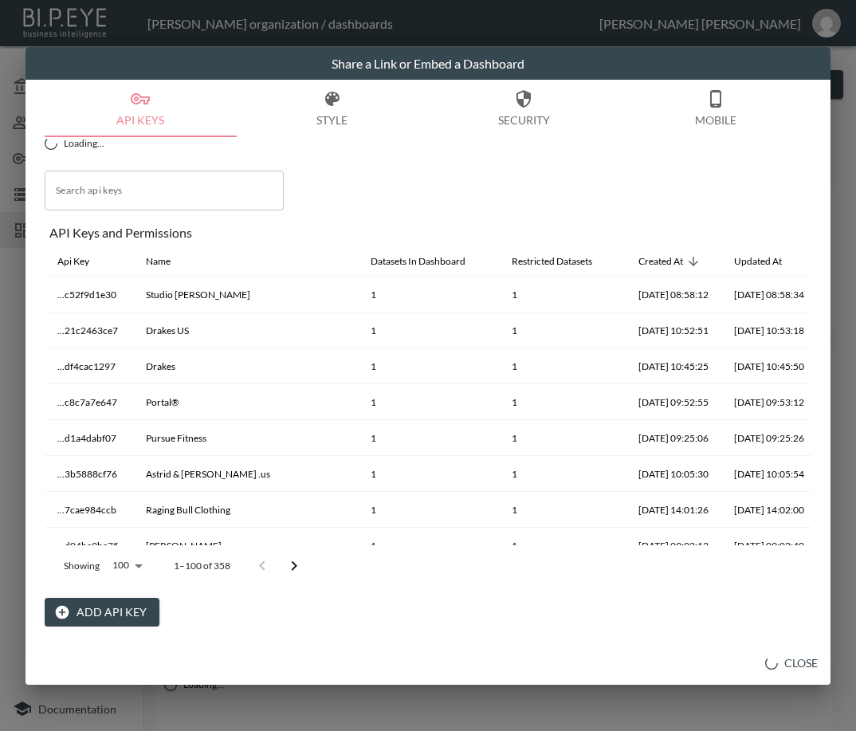
click at [87, 619] on button "Add API Key" at bounding box center [102, 612] width 115 height 29
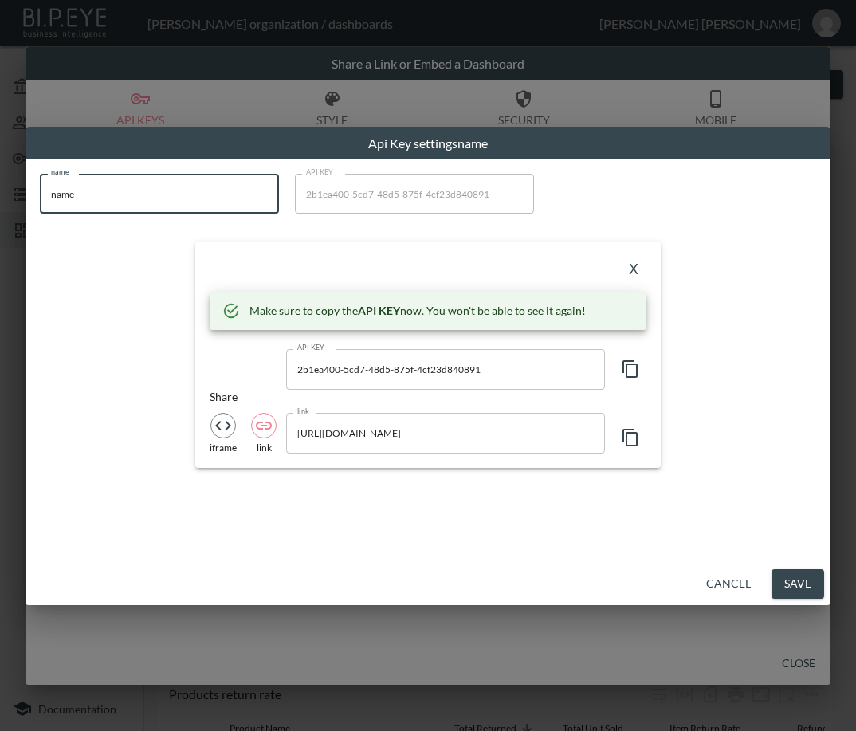
drag, startPoint x: 208, startPoint y: 196, endPoint x: -1, endPoint y: 208, distance: 209.2
click at [0, 208] on html "BI.P.EYE, Interactive Analytics Dashboards - app [PERSON_NAME] organization / d…" at bounding box center [428, 365] width 856 height 731
paste input "Little Prince & Sister"
type input "Little Prince & Sister"
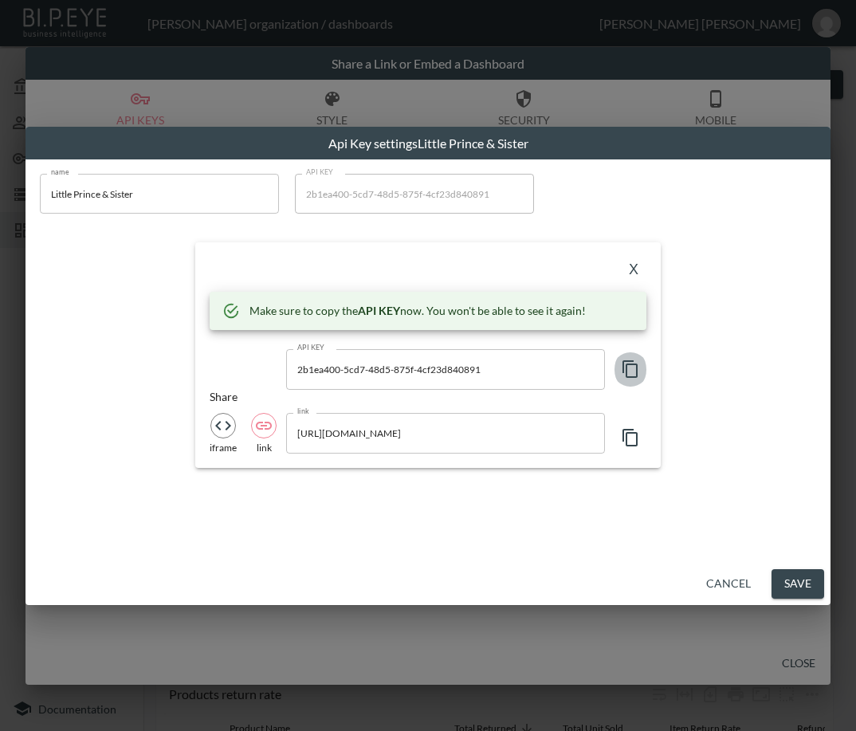
click at [630, 364] on icon "button" at bounding box center [630, 369] width 15 height 18
drag, startPoint x: 468, startPoint y: 253, endPoint x: 485, endPoint y: 254, distance: 17.6
click at [465, 253] on div "X Make sure to copy the API KEY now. You won't be able to see it again! API KEY…" at bounding box center [428, 354] width 466 height 225
click at [635, 264] on button "X" at bounding box center [634, 270] width 26 height 26
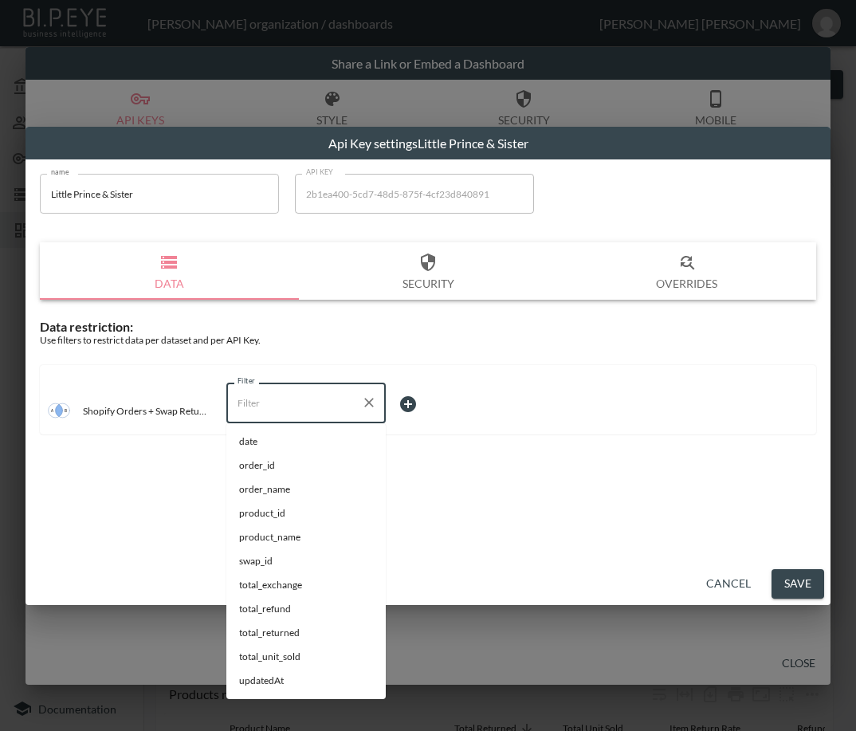
click at [265, 405] on input "Filter" at bounding box center [294, 403] width 121 height 26
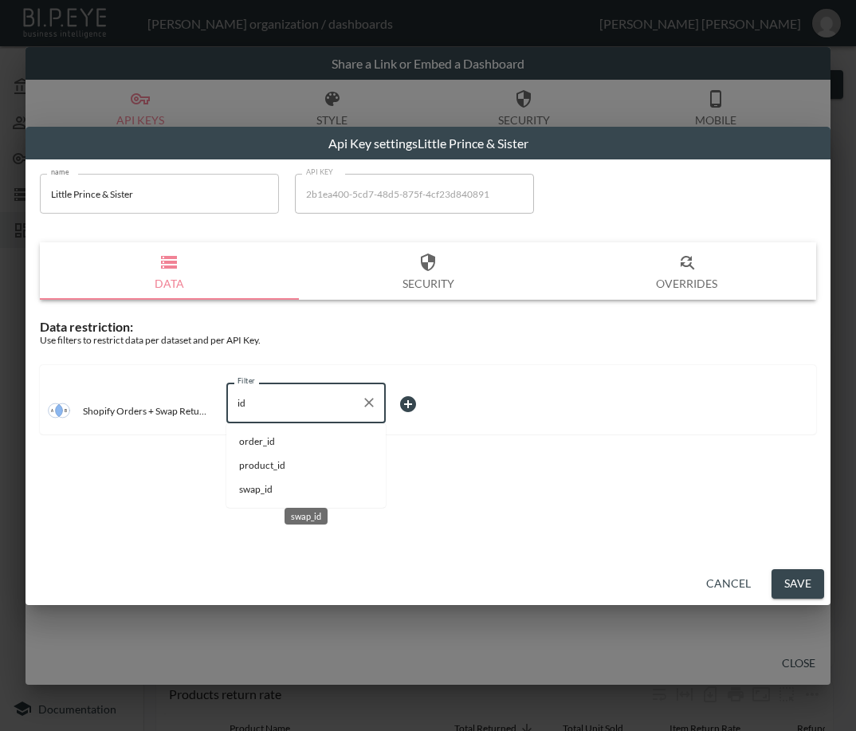
click at [257, 489] on span "swap_id" at bounding box center [306, 489] width 134 height 14
type input "swap_id"
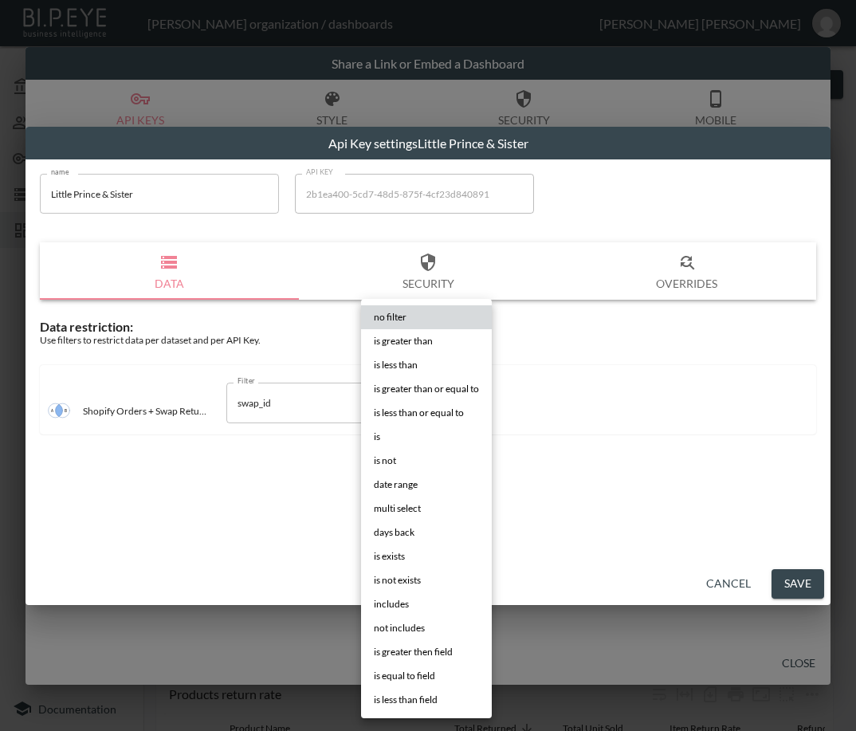
click at [446, 413] on body "BI.P.EYE, Interactive Analytics Dashboards - app [PERSON_NAME] organization / d…" at bounding box center [428, 365] width 856 height 731
click at [378, 430] on span "is" at bounding box center [377, 437] width 6 height 14
type input "is"
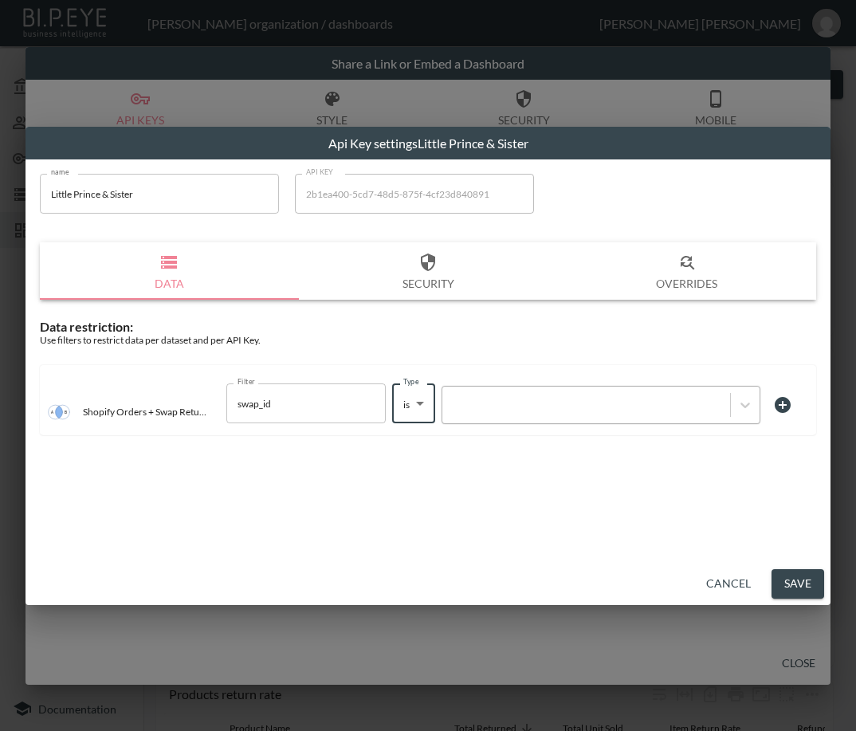
click at [510, 405] on div at bounding box center [586, 405] width 272 height 15
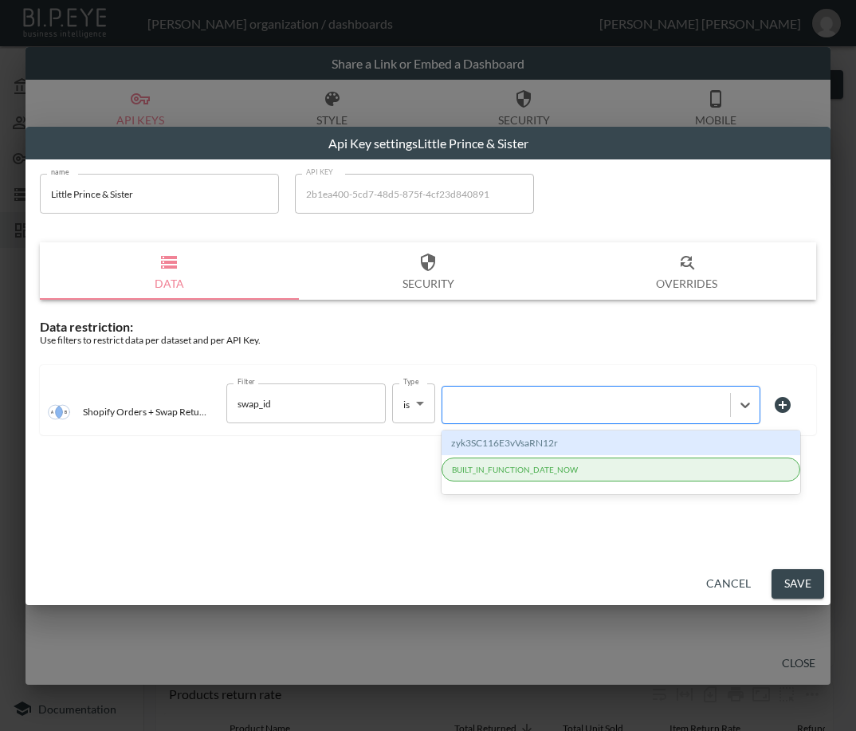
paste input "qrcThDaTiC6WNUak5OUG"
type input "qrcThDaTiC6WNUak5OUG"
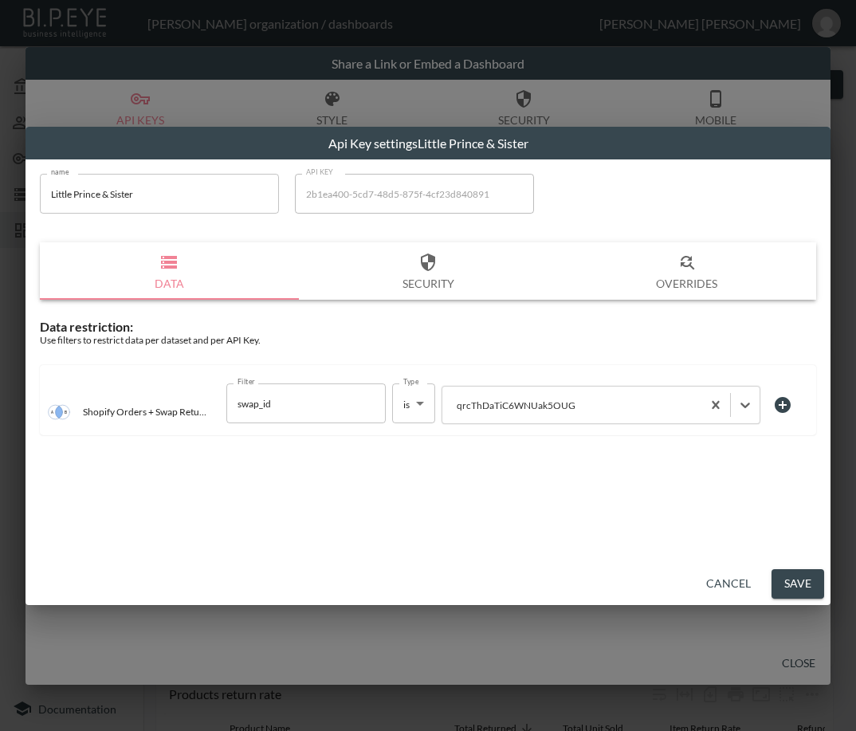
click at [804, 580] on button "Save" at bounding box center [798, 583] width 53 height 29
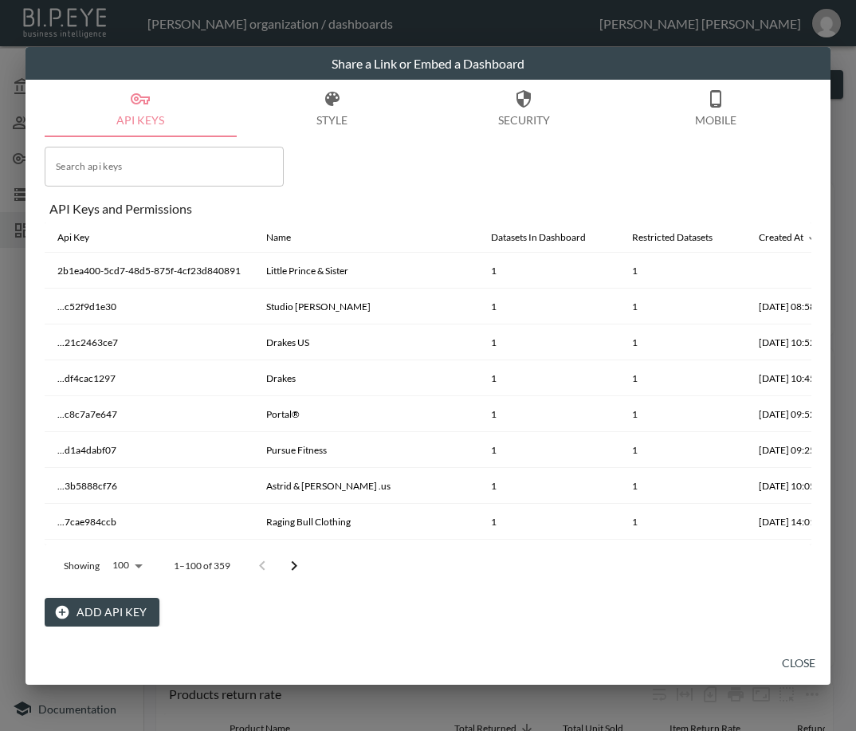
click at [816, 643] on div "Close" at bounding box center [428, 664] width 805 height 42
click at [794, 663] on button "Close" at bounding box center [798, 663] width 51 height 29
